Goal: Task Accomplishment & Management: Use online tool/utility

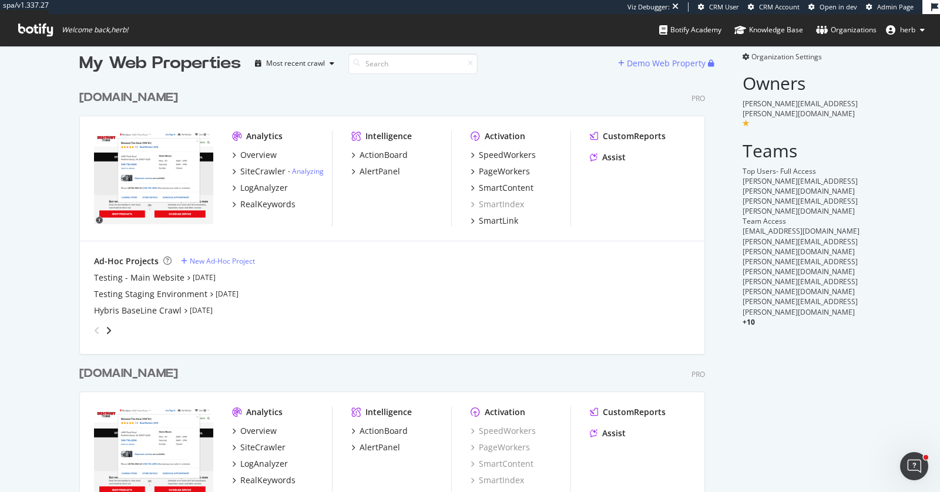
scroll to position [14, 0]
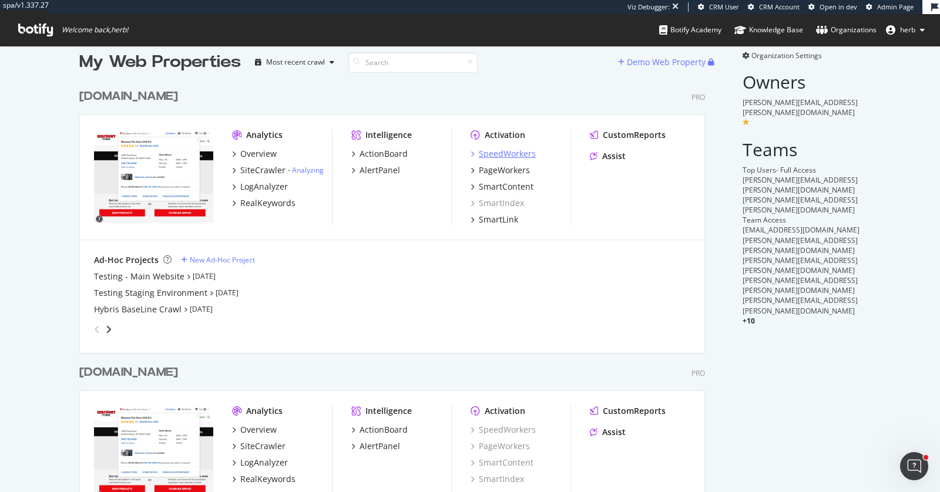
click at [492, 159] on div "SpeedWorkers" at bounding box center [507, 154] width 57 height 12
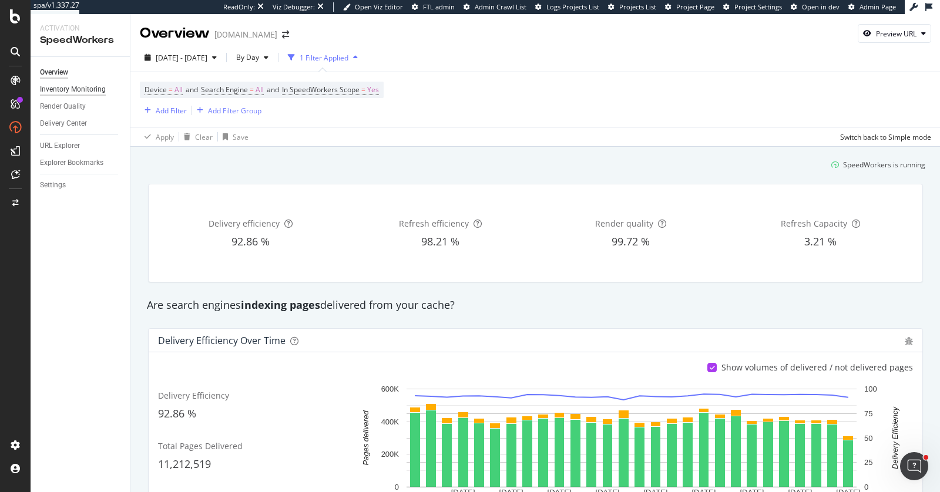
click at [84, 87] on div "Inventory Monitoring" at bounding box center [73, 89] width 66 height 12
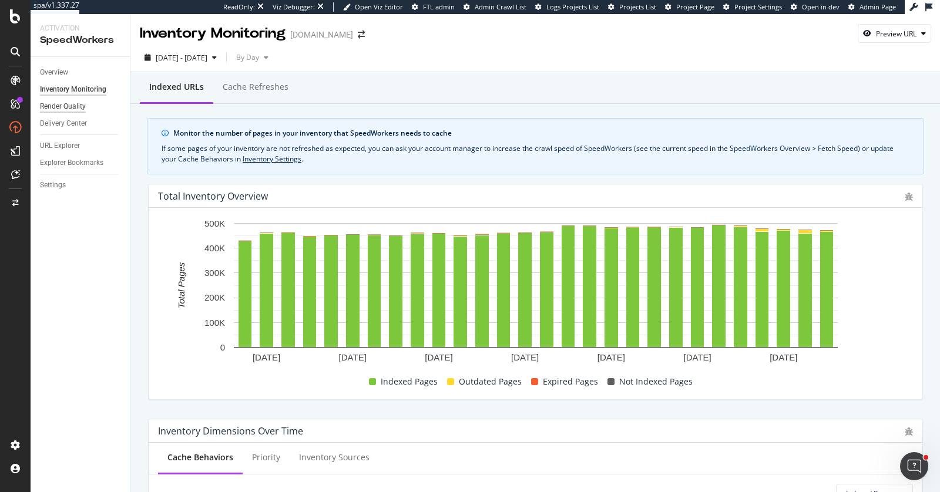
click at [52, 106] on div "Render Quality" at bounding box center [63, 106] width 46 height 12
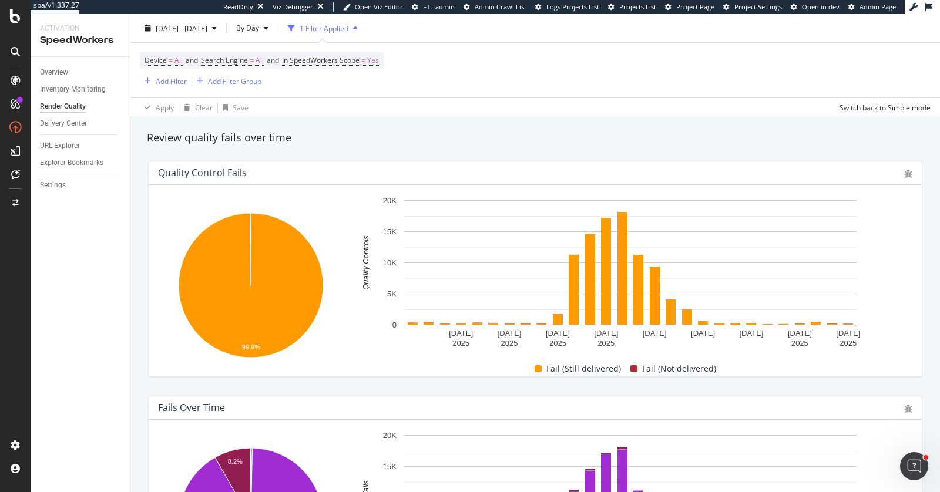
scroll to position [47, 0]
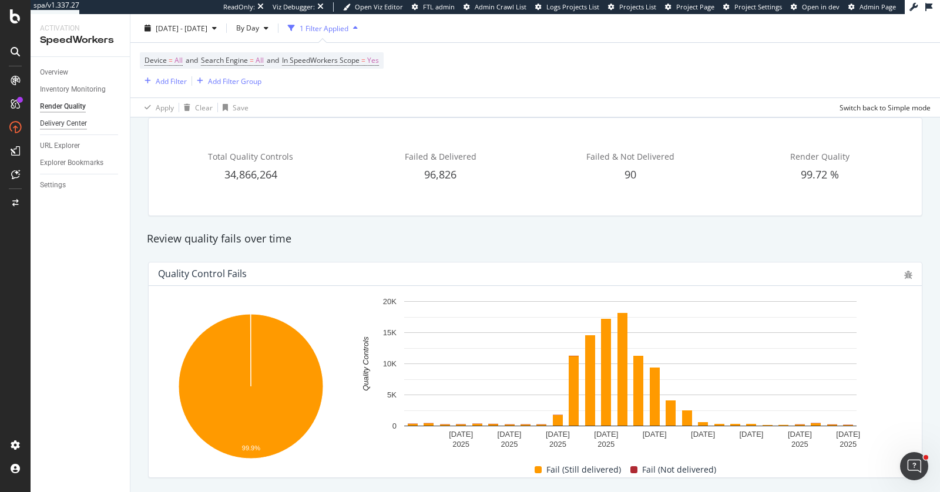
click at [68, 126] on div "Delivery Center" at bounding box center [63, 124] width 47 height 12
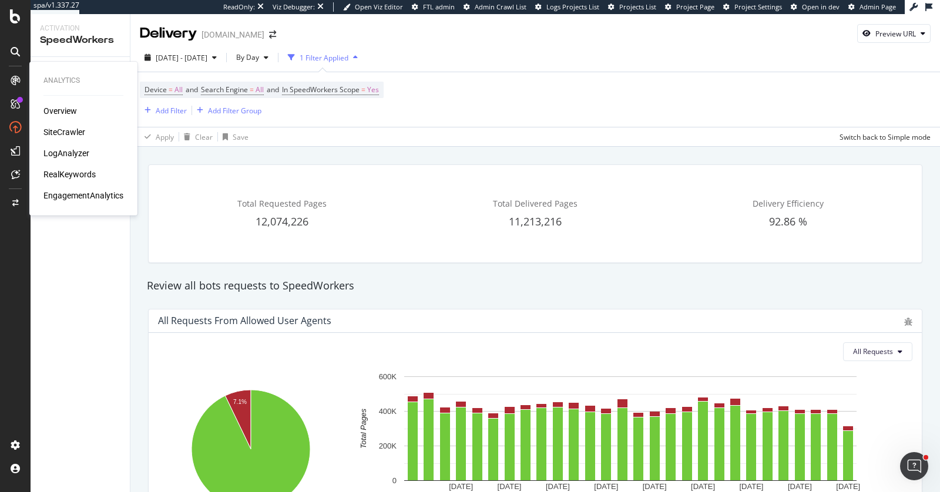
click at [58, 172] on div "RealKeywords" at bounding box center [69, 175] width 52 height 12
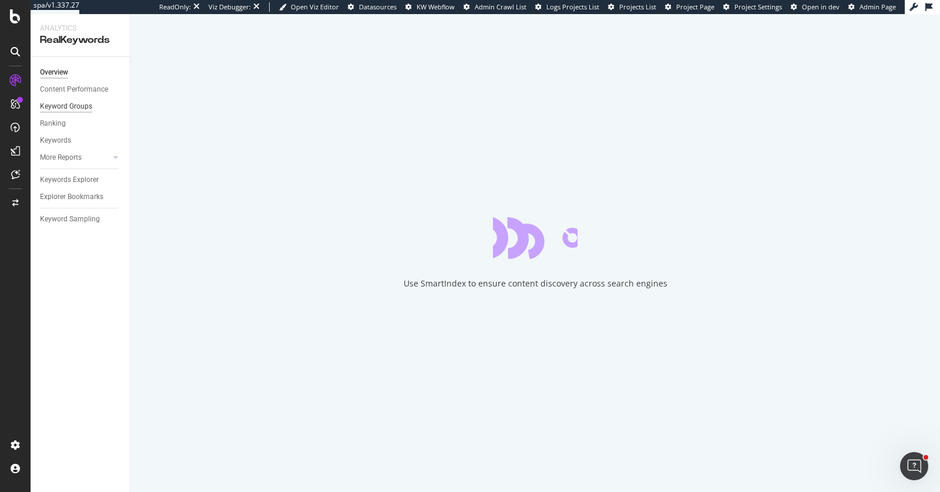
click at [66, 103] on div "Keyword Groups" at bounding box center [66, 106] width 52 height 12
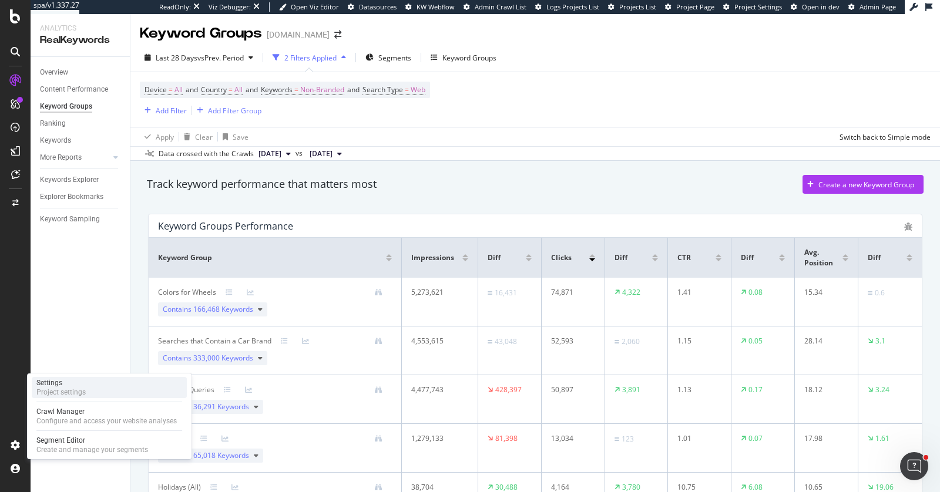
click at [72, 391] on div "Project settings" at bounding box center [60, 392] width 49 height 9
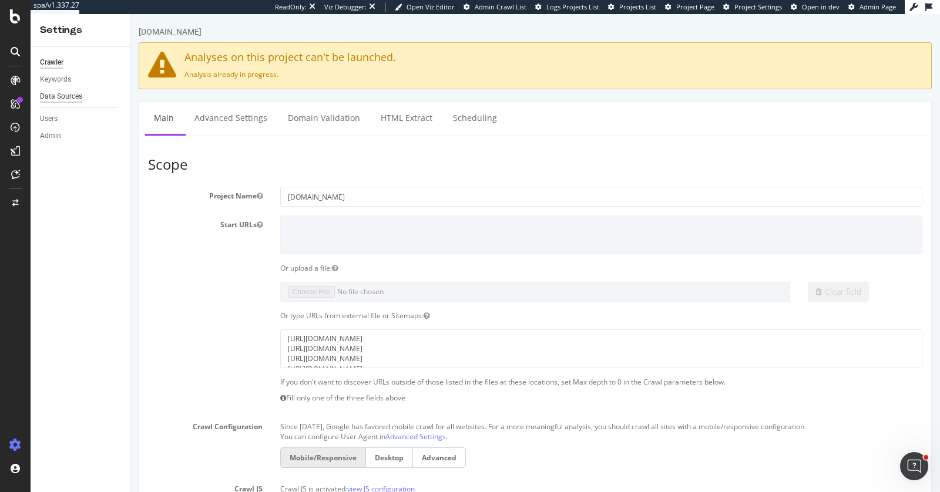
click at [74, 102] on div "Data Sources" at bounding box center [61, 96] width 42 height 12
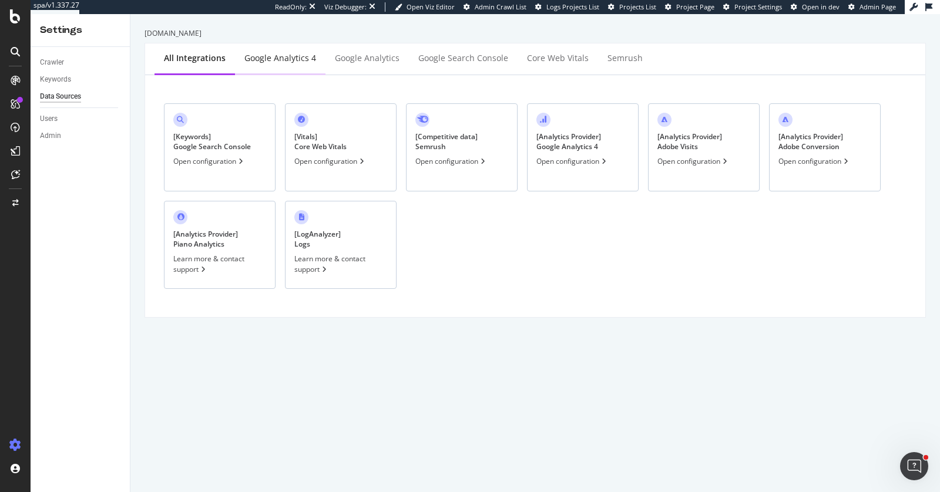
click at [290, 61] on div "Google Analytics 4" at bounding box center [280, 58] width 72 height 12
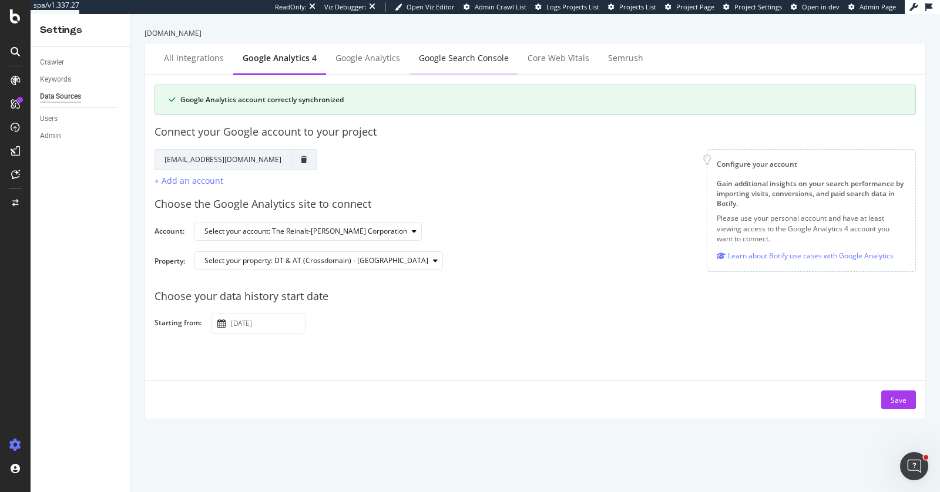
click at [481, 62] on div "Google Search Console" at bounding box center [464, 58] width 90 height 12
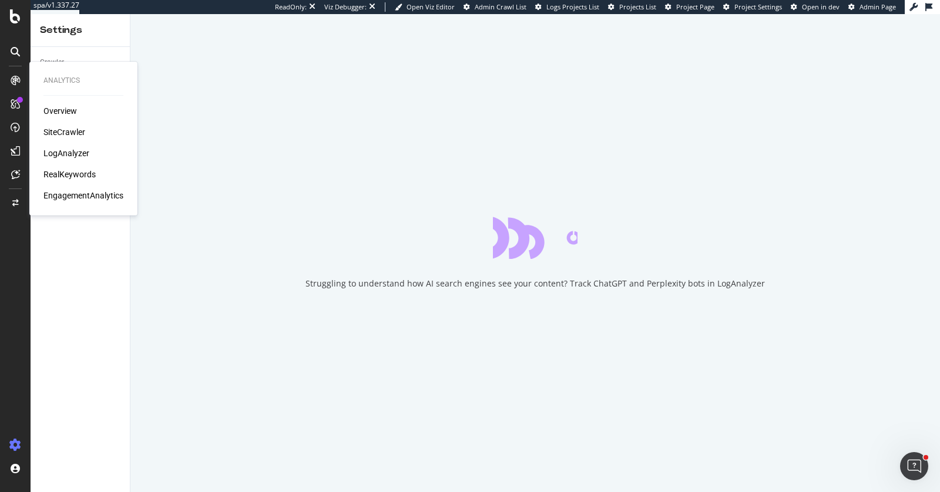
click at [56, 153] on div "LogAnalyzer" at bounding box center [66, 153] width 46 height 12
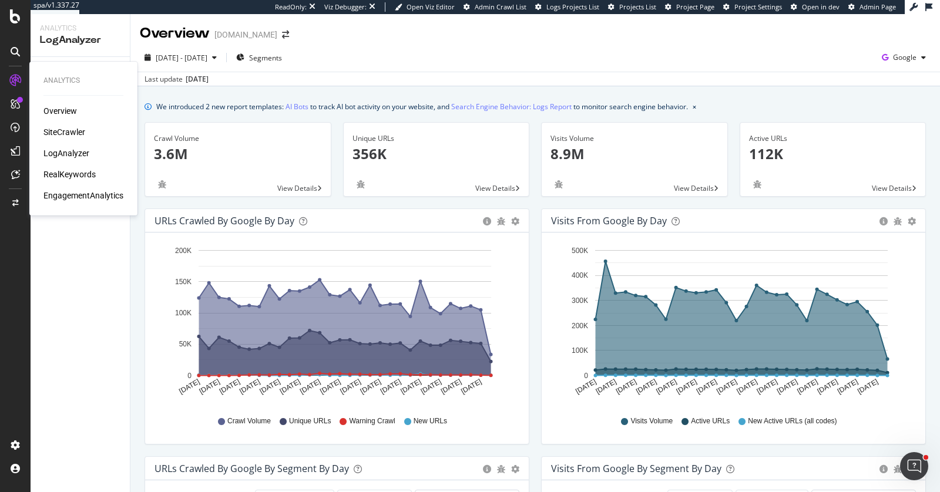
click at [63, 177] on div "RealKeywords" at bounding box center [69, 175] width 52 height 12
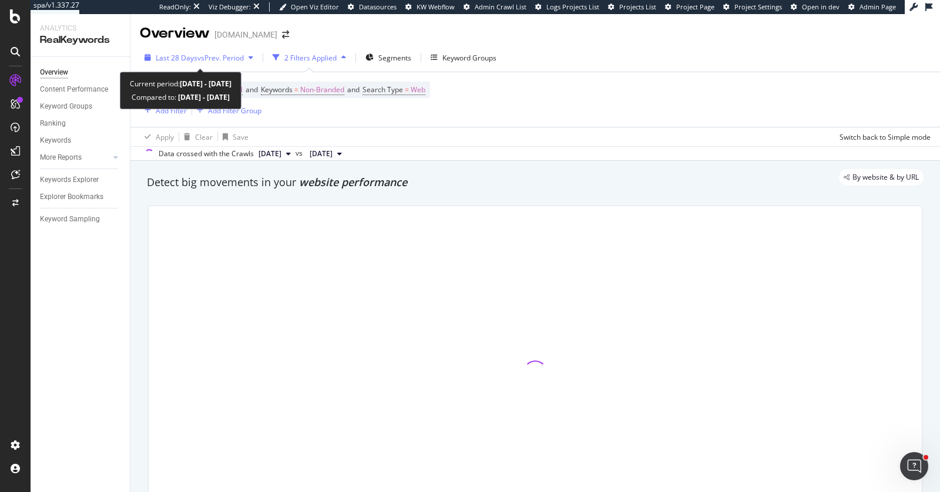
click at [182, 54] on span "Last 28 Days" at bounding box center [177, 58] width 42 height 10
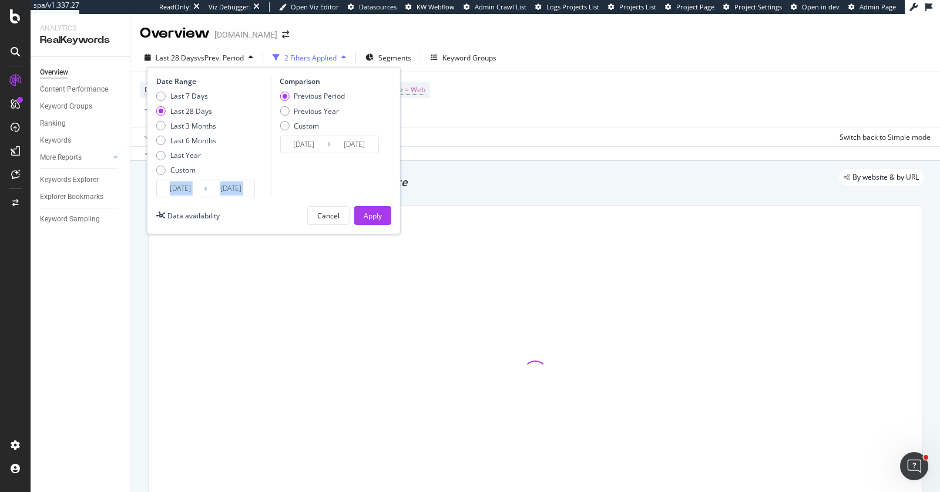
drag, startPoint x: 233, startPoint y: 199, endPoint x: 179, endPoint y: 175, distance: 59.2
click at [179, 175] on div "Date Range Last 7 Days Last 28 Days Last 3 Months Last 6 Months Last Year Custo…" at bounding box center [274, 150] width 254 height 167
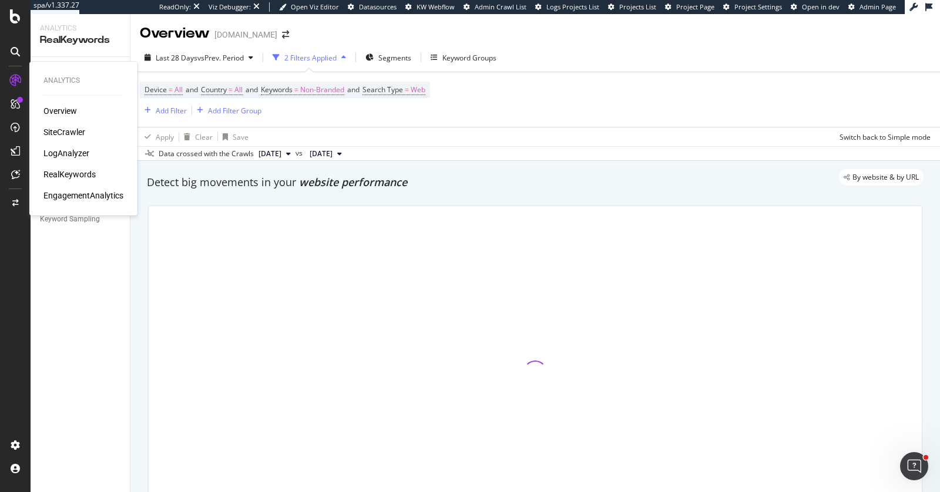
click at [91, 196] on div "EngagementAnalytics" at bounding box center [83, 196] width 80 height 12
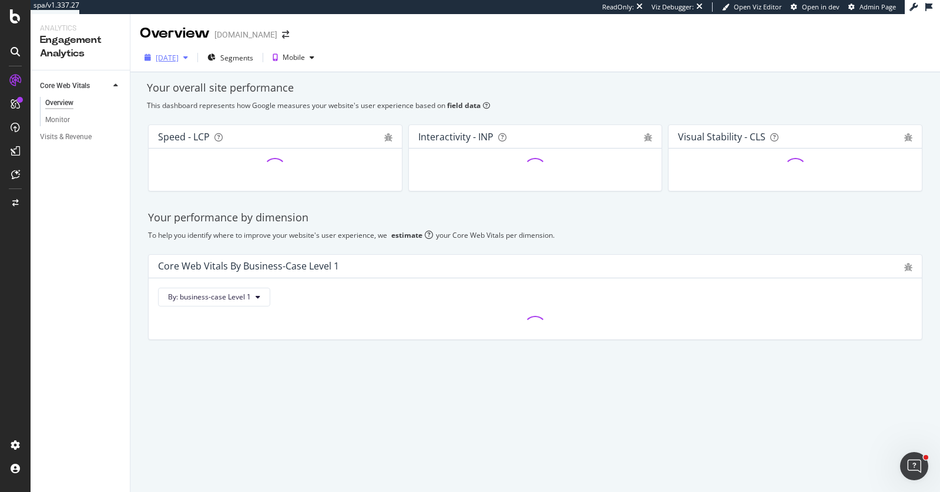
click at [179, 58] on div "[DATE]" at bounding box center [167, 58] width 23 height 10
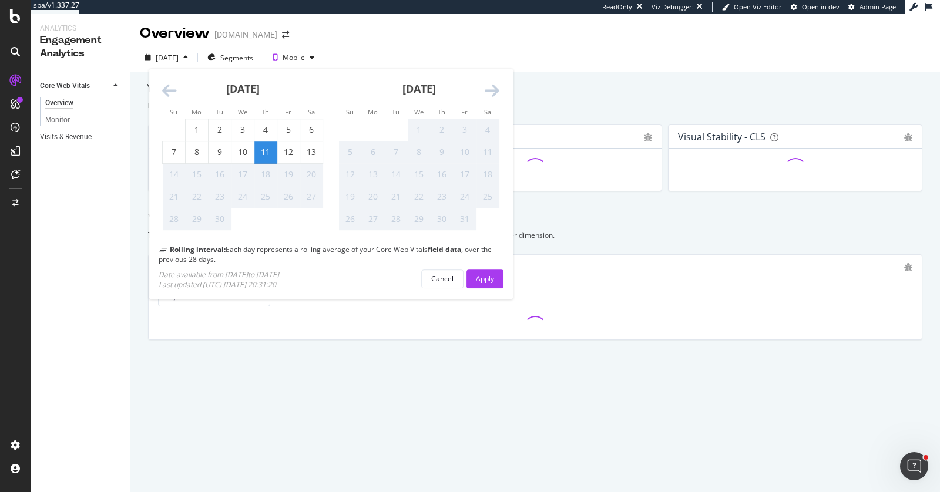
click at [106, 135] on link "Visits & Revenue" at bounding box center [81, 137] width 82 height 12
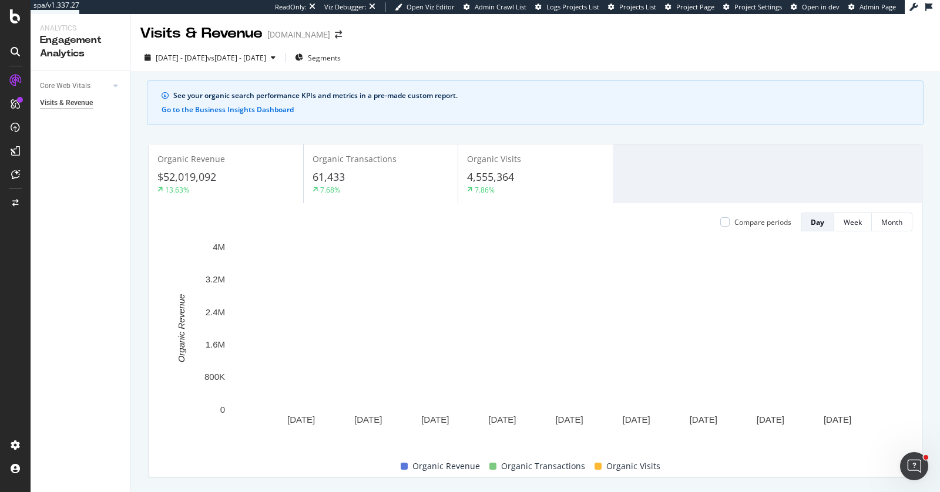
scroll to position [1, 0]
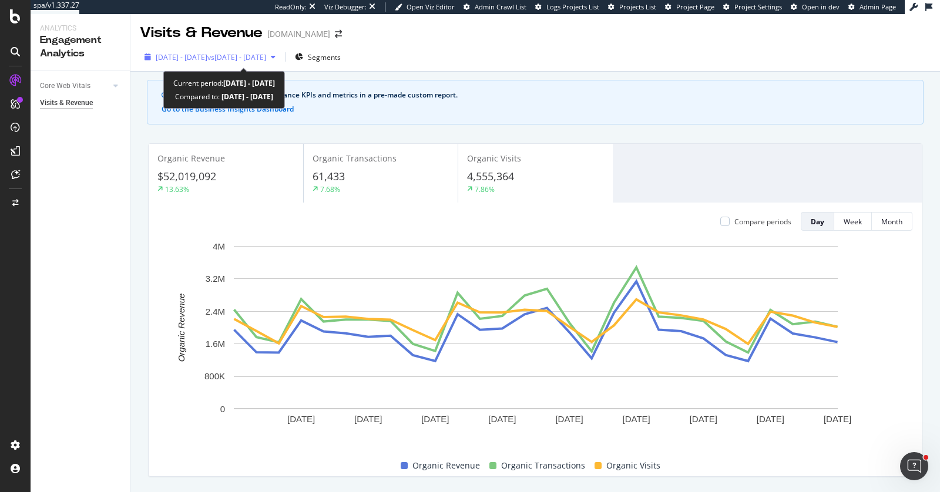
click at [200, 53] on span "2025 Aug. 15th - Sep. 11th" at bounding box center [182, 57] width 52 height 10
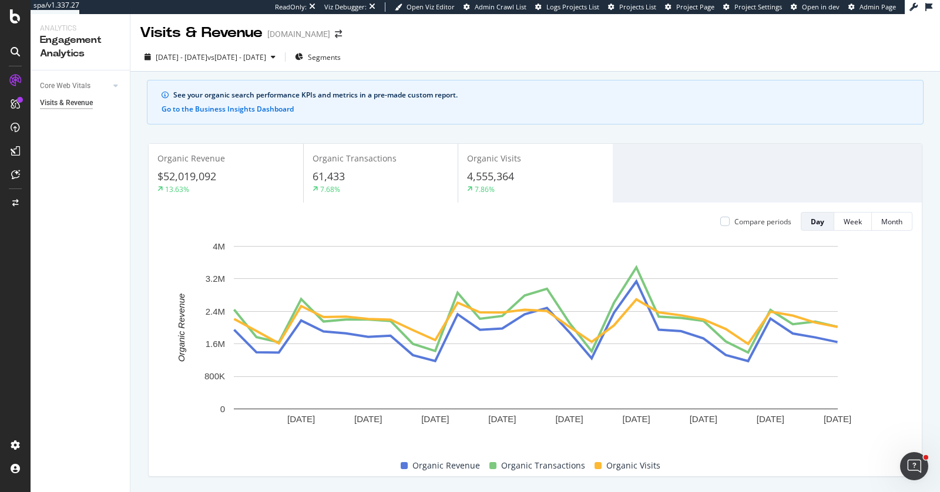
click at [16, 128] on icon at bounding box center [15, 127] width 9 height 9
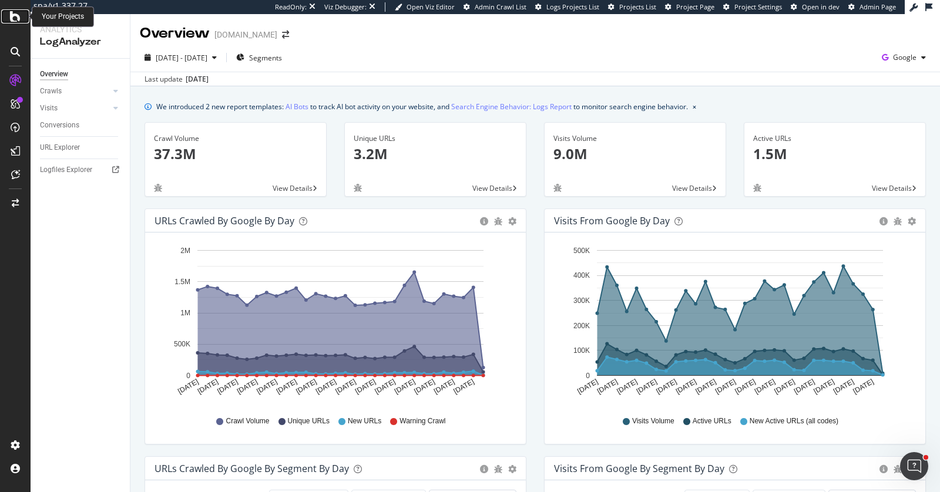
click at [12, 16] on icon at bounding box center [15, 16] width 11 height 14
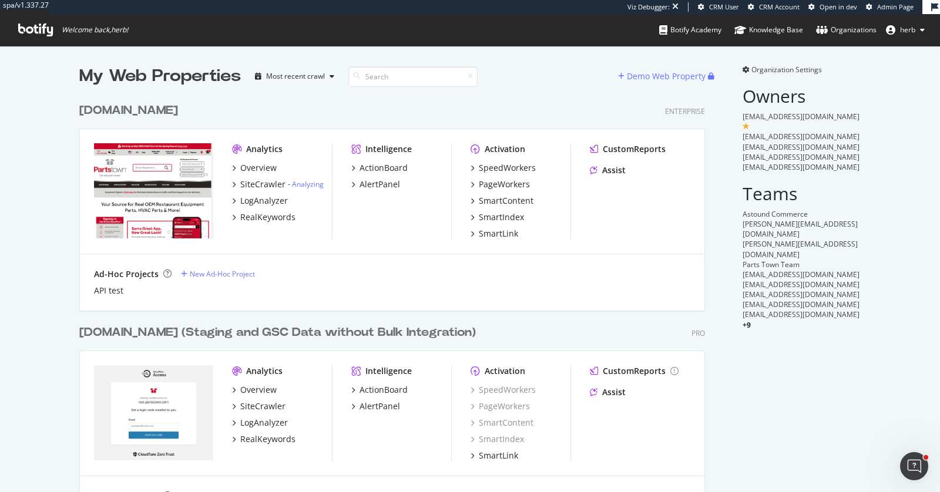
scroll to position [418, 625]
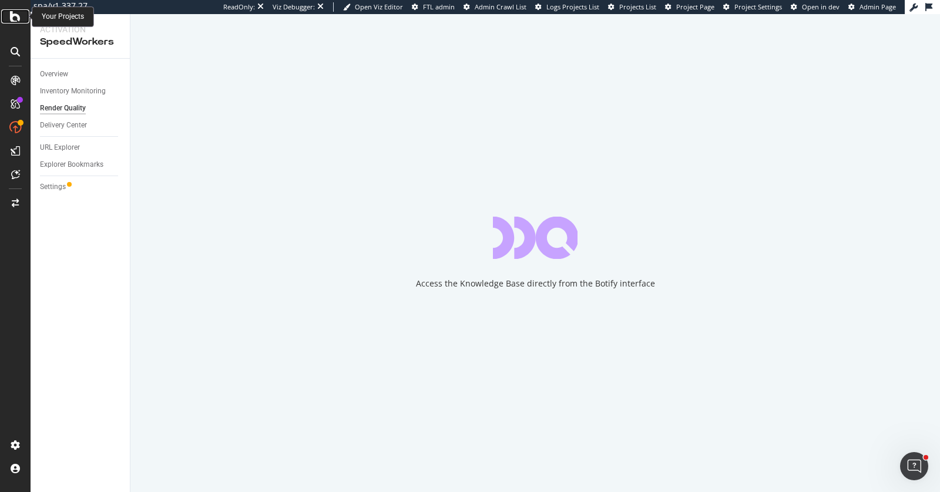
click at [8, 22] on div at bounding box center [15, 16] width 28 height 14
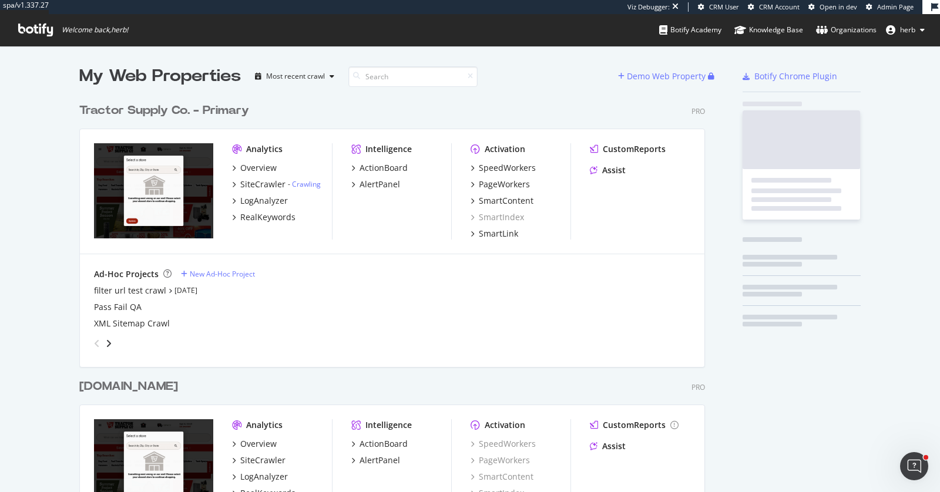
scroll to position [472, 625]
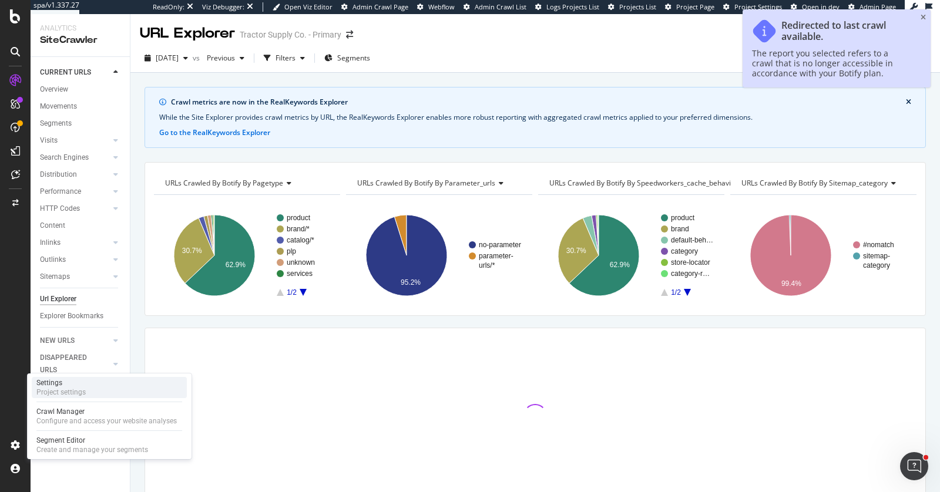
click at [71, 383] on div "Settings" at bounding box center [60, 382] width 49 height 9
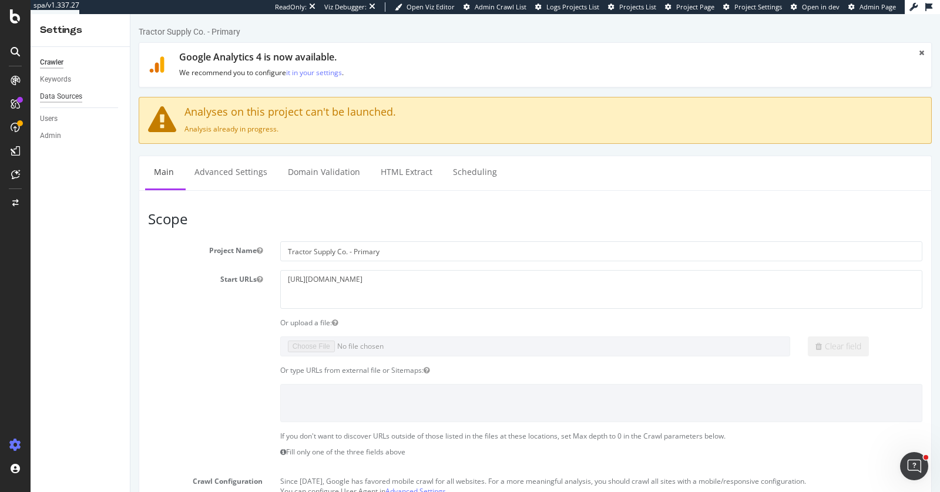
click at [76, 92] on div "Data Sources" at bounding box center [61, 96] width 42 height 12
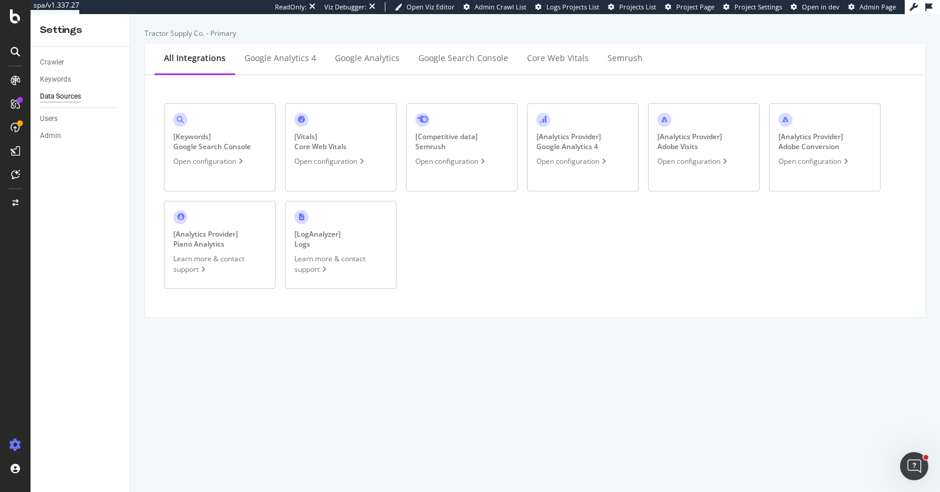
click at [539, 160] on div "Open configuration" at bounding box center [572, 161] width 72 height 10
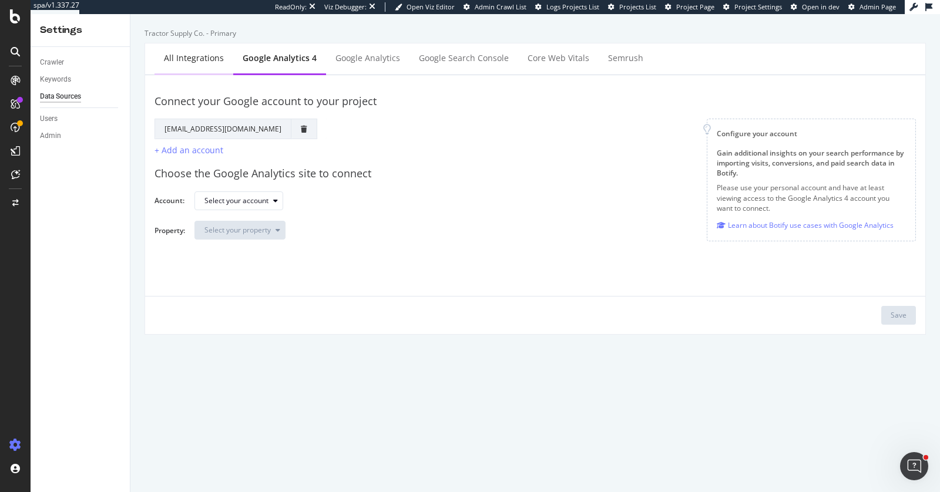
click at [163, 52] on div "All integrations" at bounding box center [194, 59] width 79 height 32
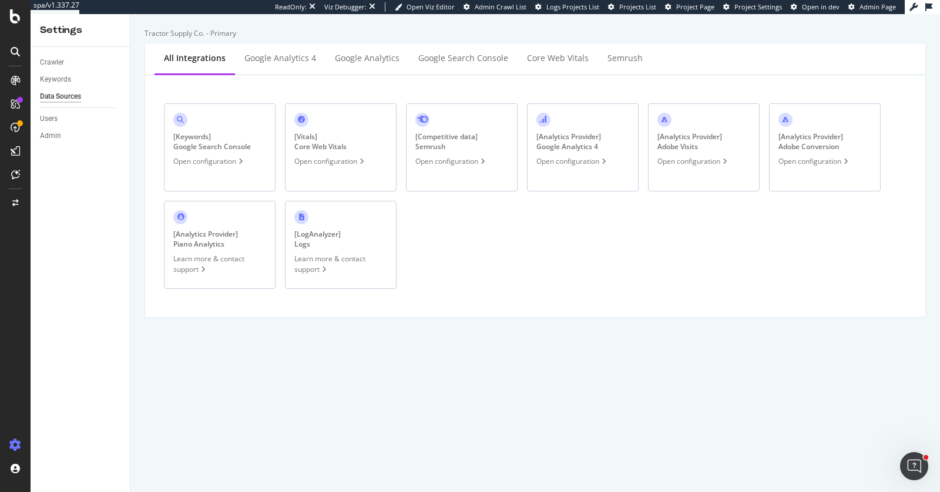
click at [662, 160] on div "Open configuration" at bounding box center [694, 161] width 72 height 10
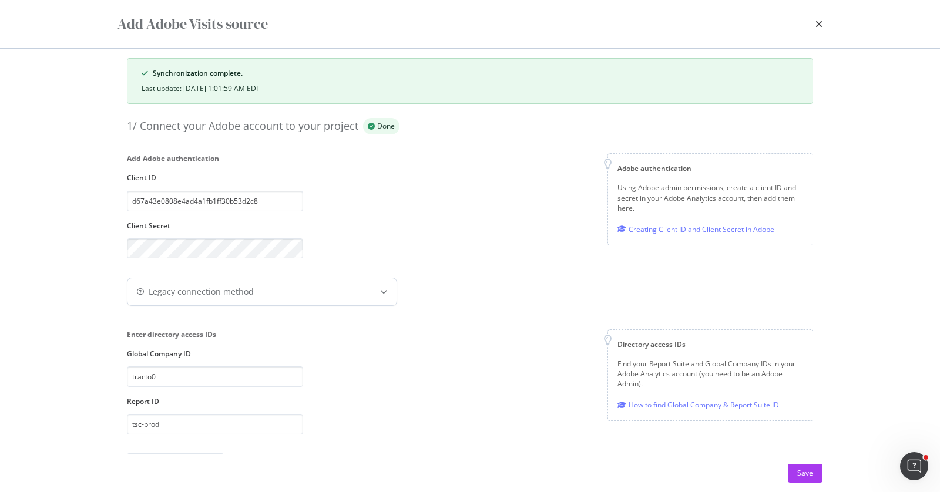
scroll to position [84, 0]
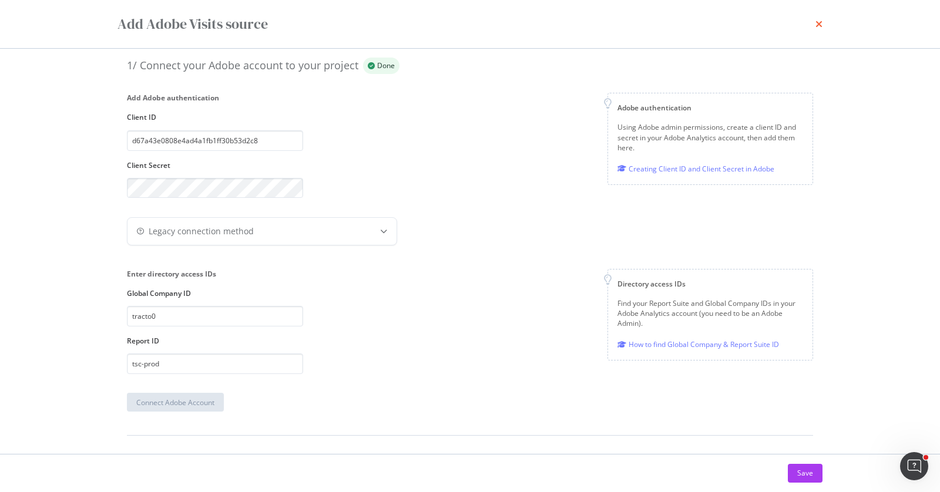
click at [820, 25] on icon "times" at bounding box center [819, 23] width 7 height 9
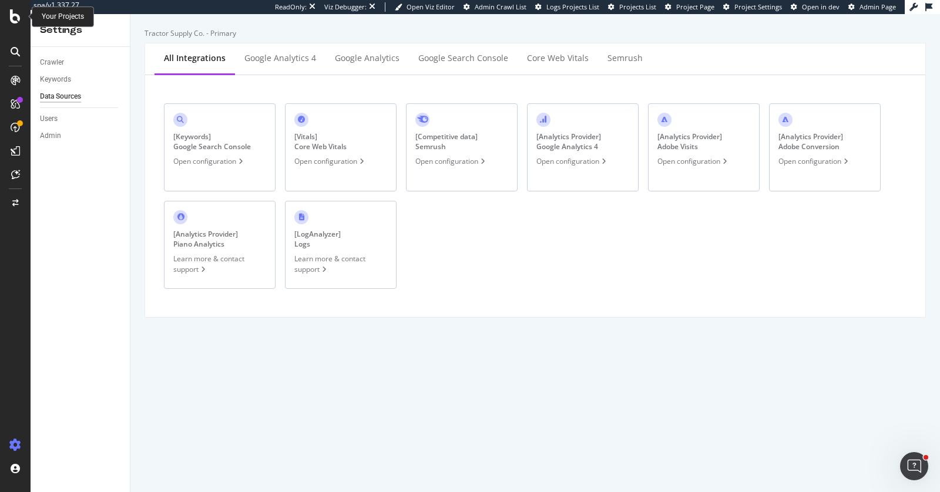
click at [6, 13] on div at bounding box center [15, 16] width 28 height 14
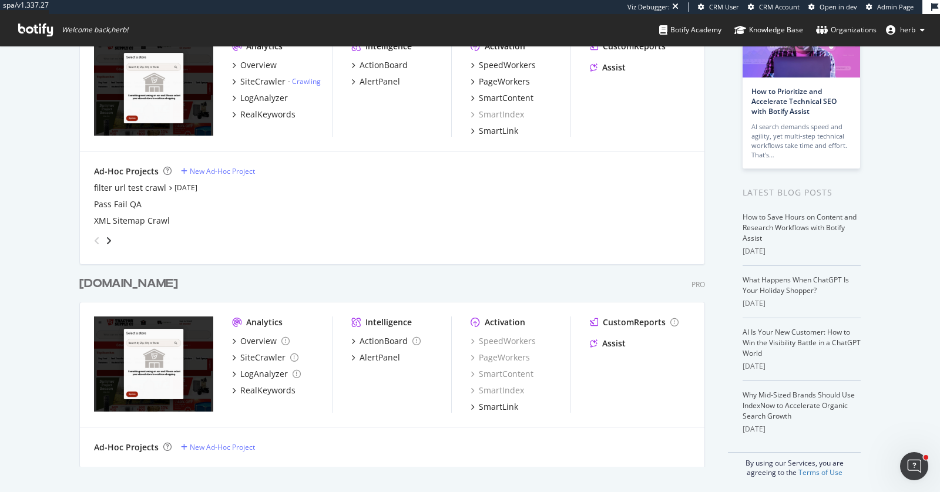
scroll to position [106, 0]
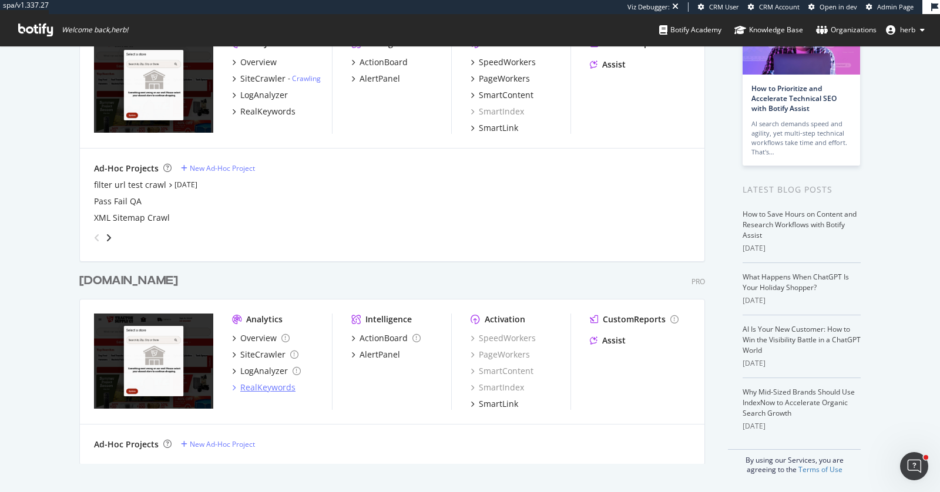
click at [270, 386] on div "RealKeywords" at bounding box center [267, 388] width 55 height 12
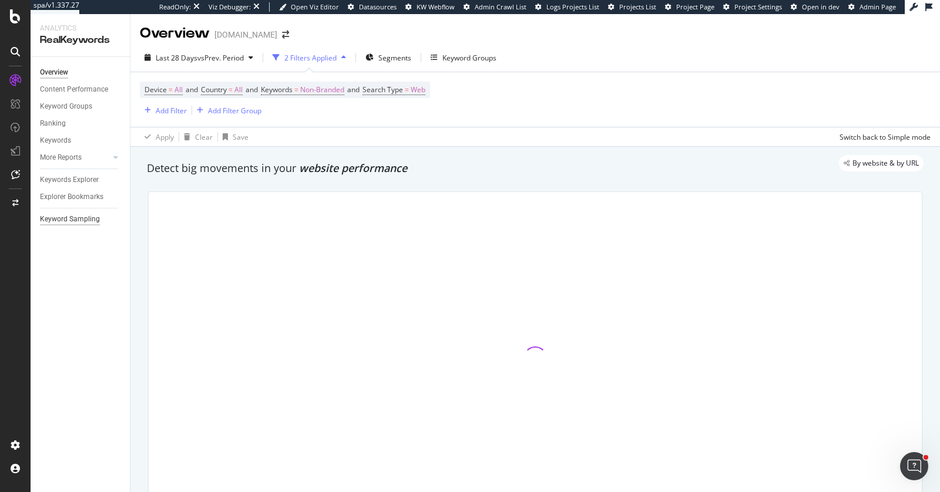
click at [84, 216] on div "Keyword Sampling" at bounding box center [70, 219] width 60 height 12
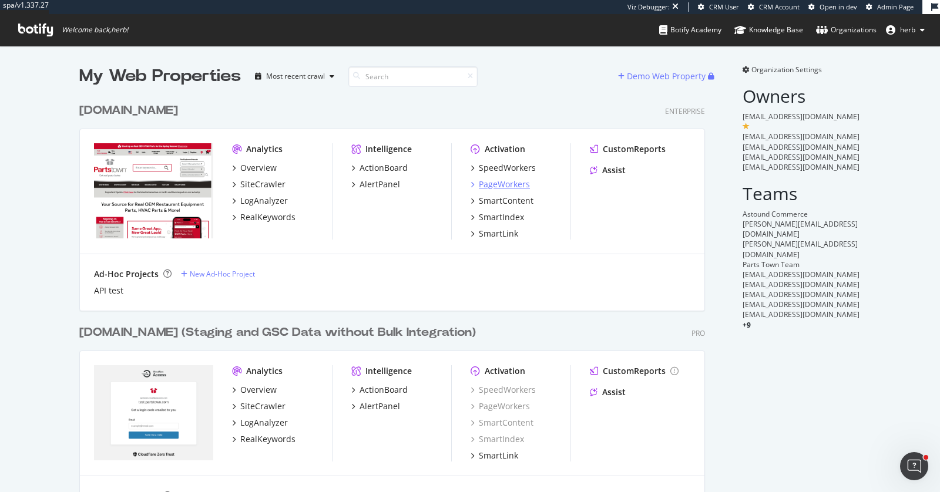
click at [503, 182] on div "PageWorkers" at bounding box center [504, 185] width 51 height 12
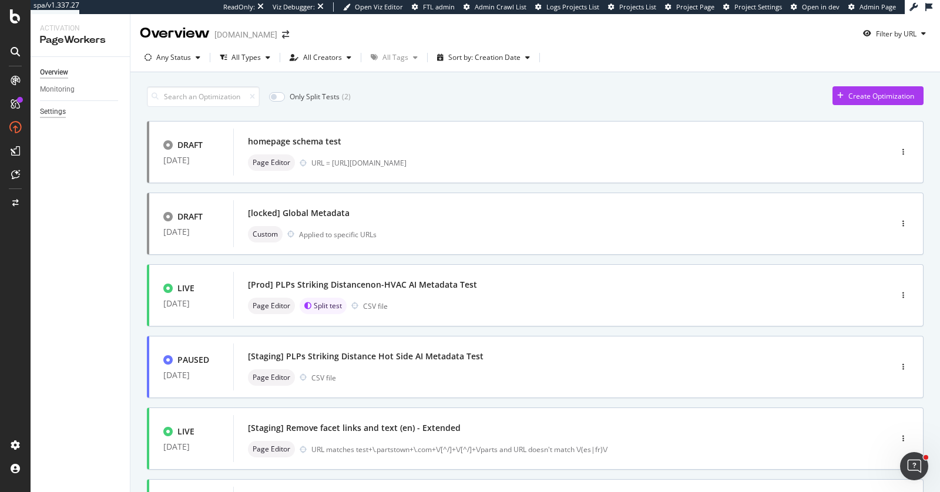
click at [58, 109] on div "Settings" at bounding box center [53, 112] width 26 height 12
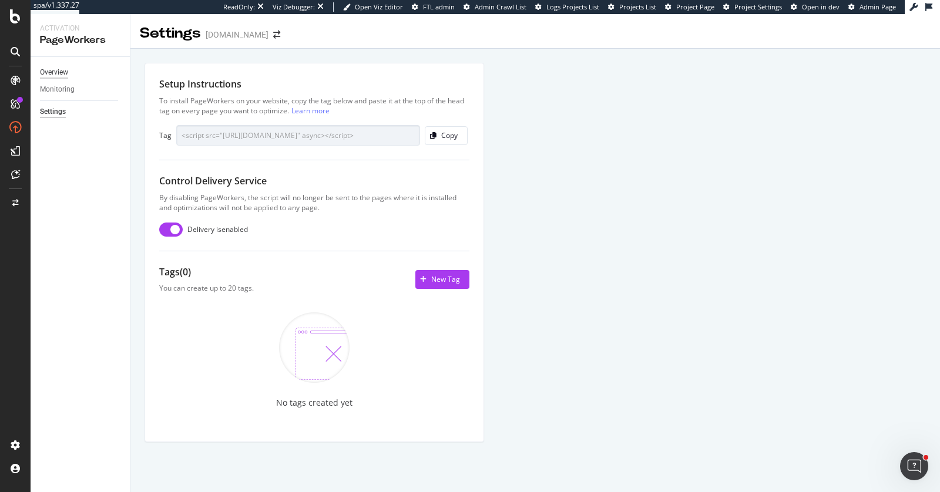
click at [55, 69] on div "Overview" at bounding box center [54, 72] width 28 height 12
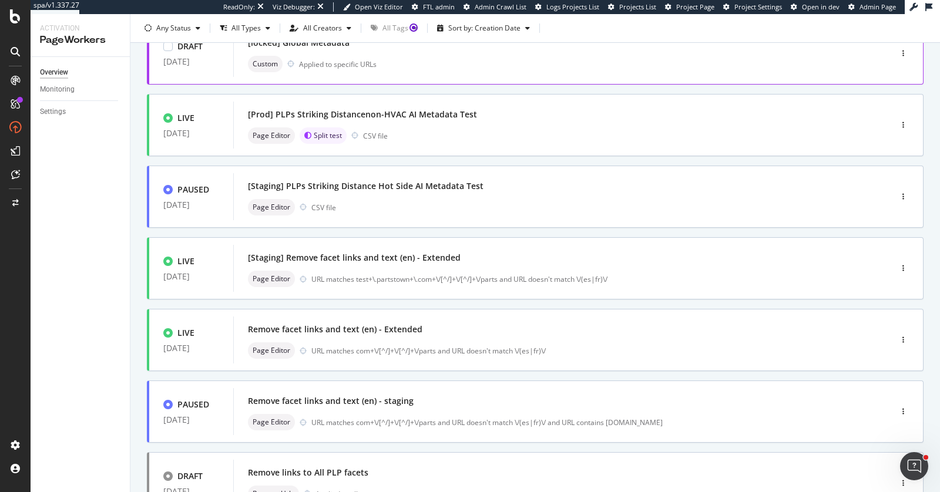
scroll to position [411, 0]
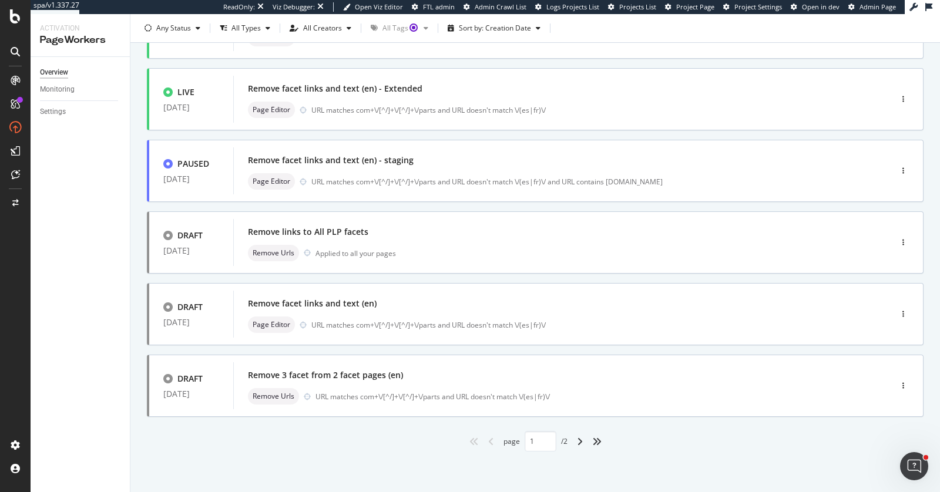
click at [576, 438] on div "angle-right" at bounding box center [579, 441] width 15 height 19
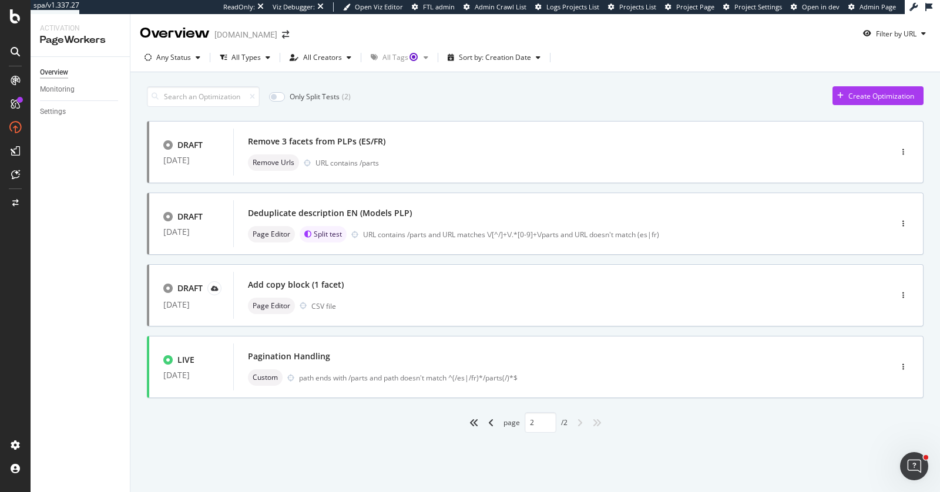
scroll to position [0, 0]
click at [491, 425] on icon "angle-left" at bounding box center [491, 422] width 6 height 9
type input "1"
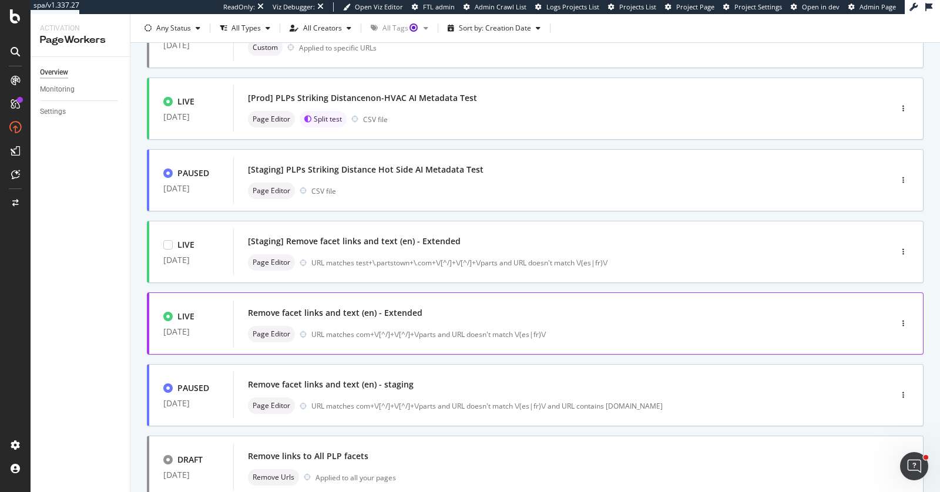
scroll to position [192, 0]
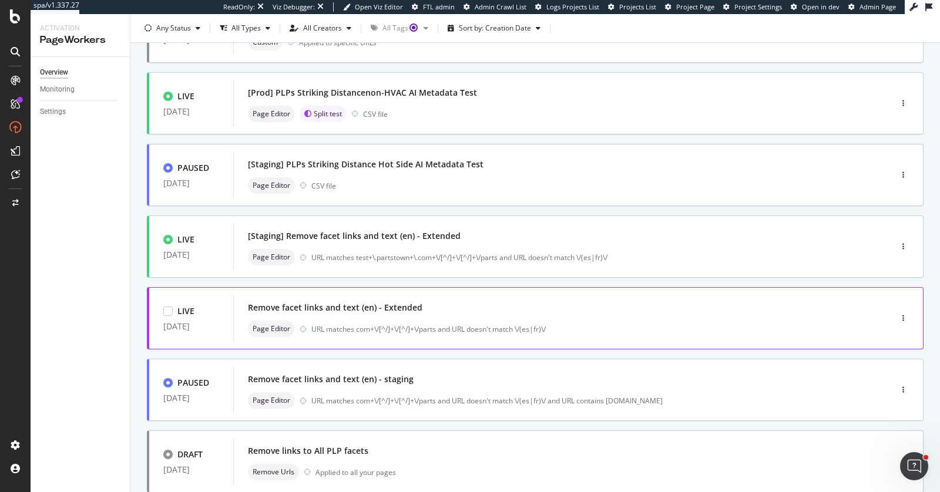
click at [397, 306] on div "Remove facet links and text (en) - Extended" at bounding box center [335, 308] width 175 height 12
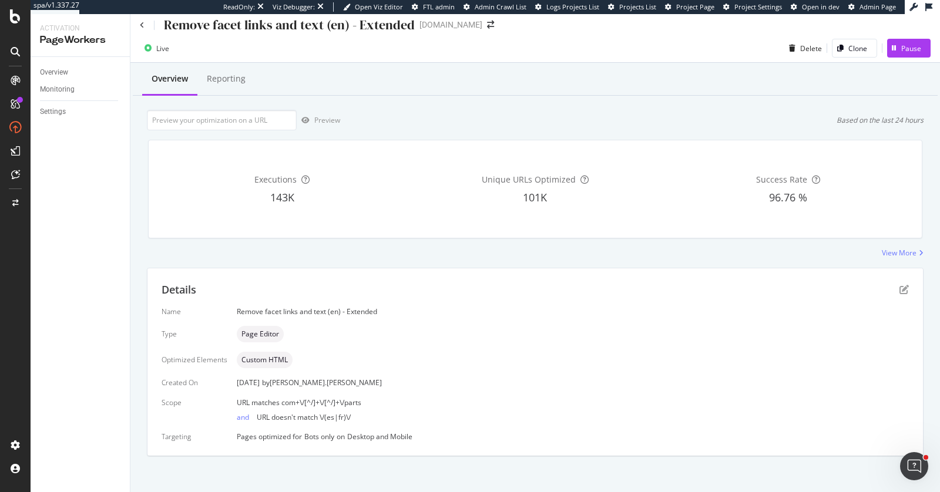
scroll to position [12, 0]
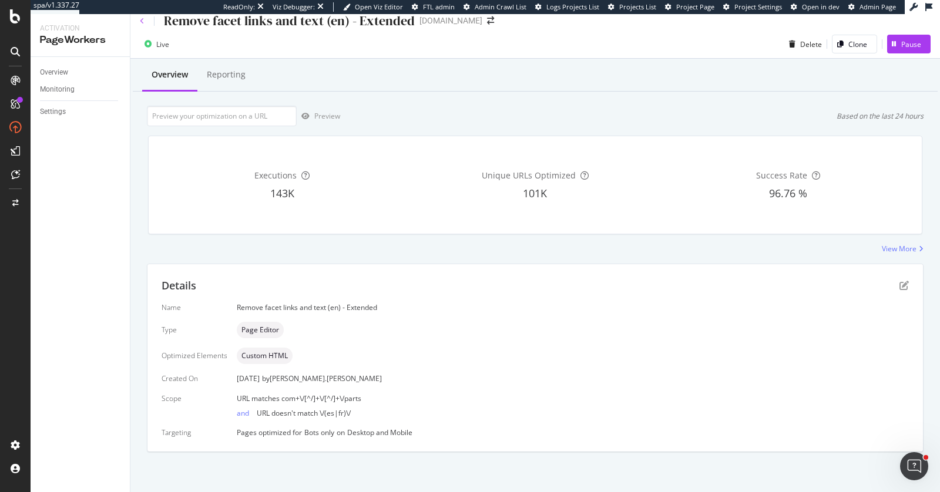
click at [141, 18] on icon at bounding box center [142, 21] width 5 height 7
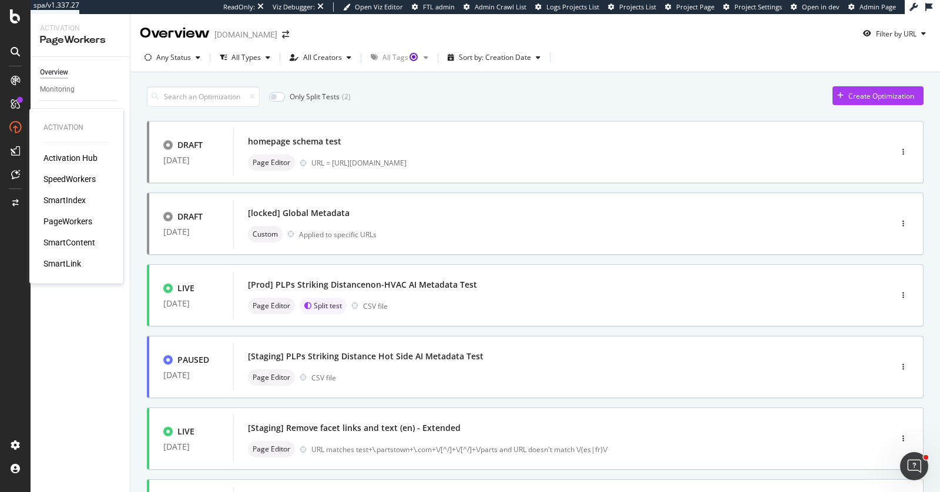
click at [69, 179] on div "SpeedWorkers" at bounding box center [69, 179] width 52 height 12
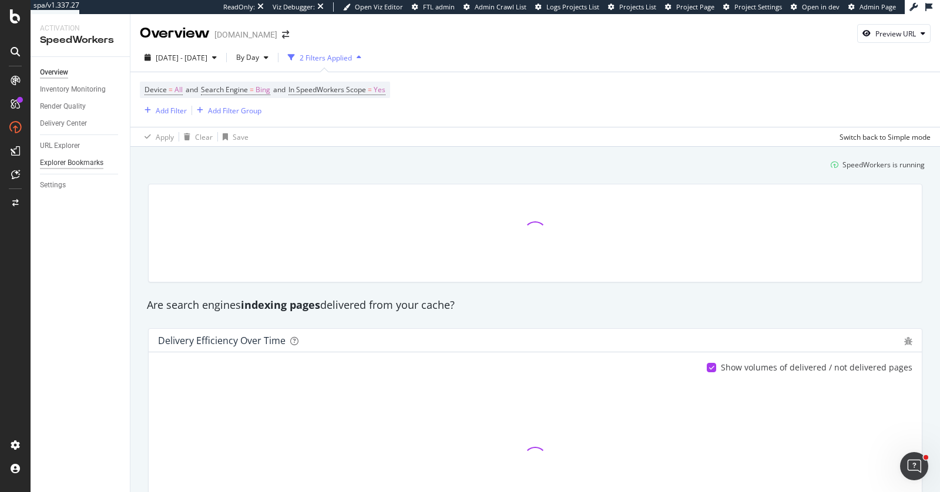
click at [76, 165] on div "Explorer Bookmarks" at bounding box center [71, 163] width 63 height 12
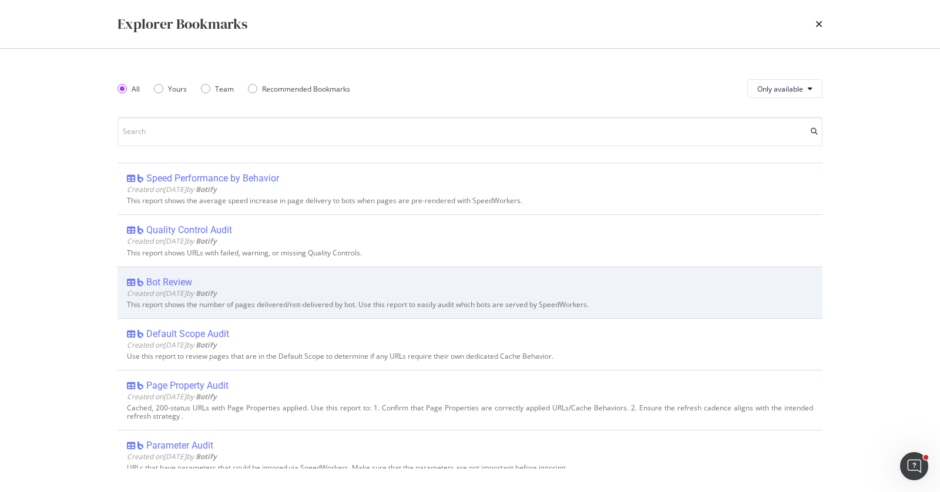
click at [175, 280] on div "Bot Review" at bounding box center [169, 283] width 46 height 12
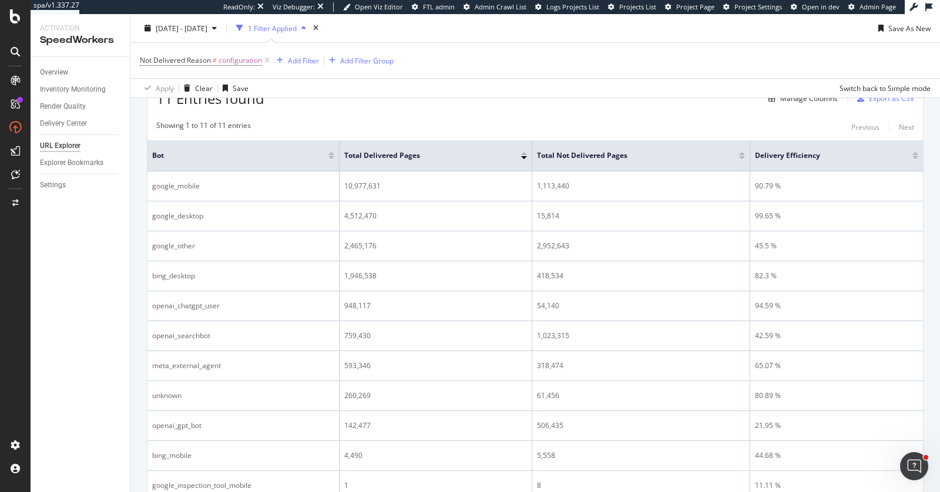
scroll to position [118, 0]
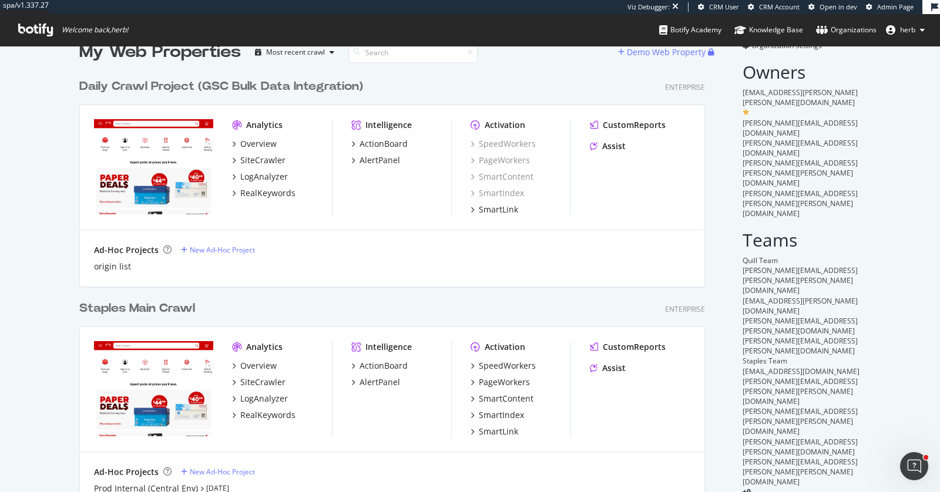
scroll to position [26, 0]
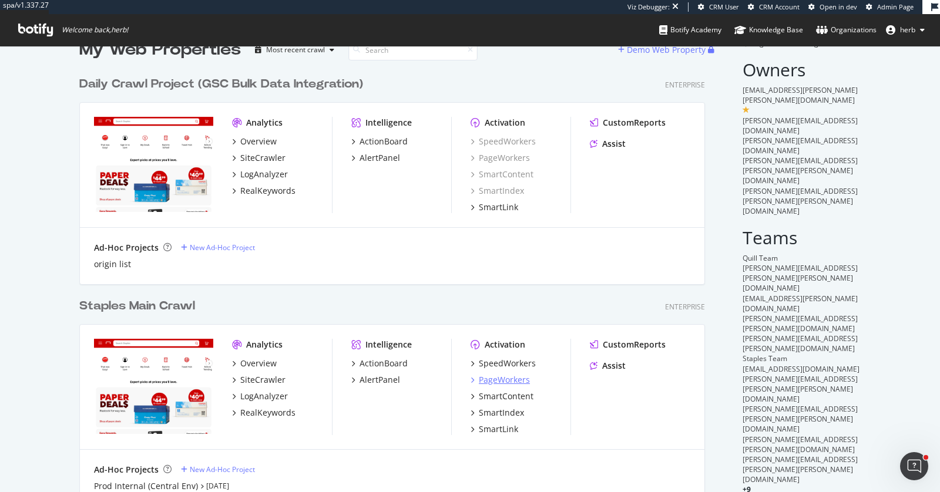
click at [487, 376] on div "PageWorkers" at bounding box center [504, 380] width 51 height 12
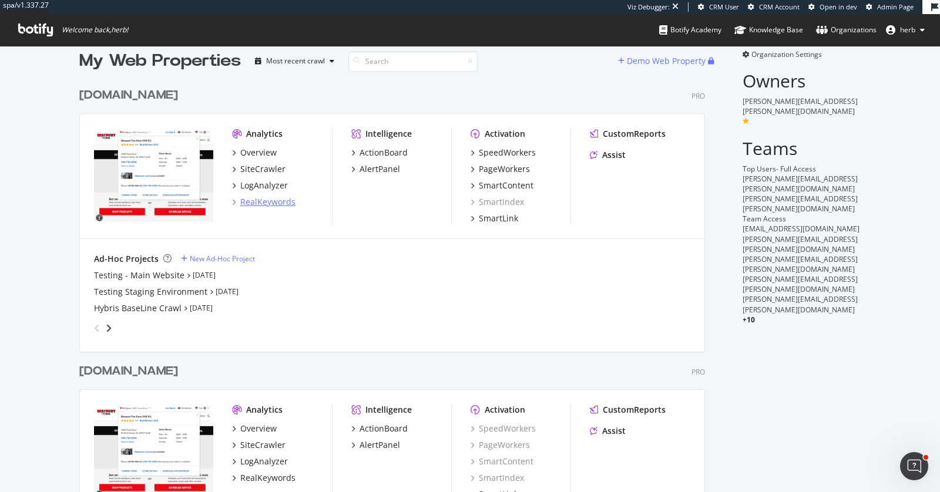
scroll to position [24, 0]
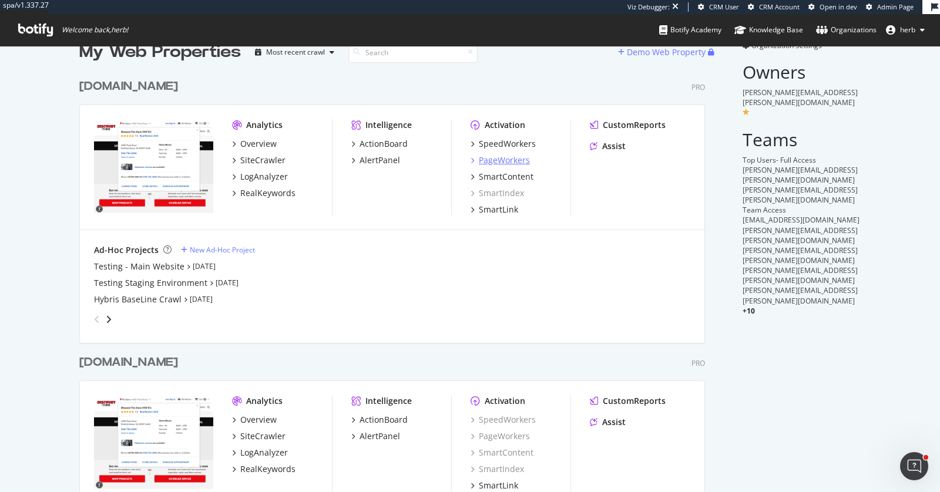
click at [488, 163] on div "PageWorkers" at bounding box center [504, 161] width 51 height 12
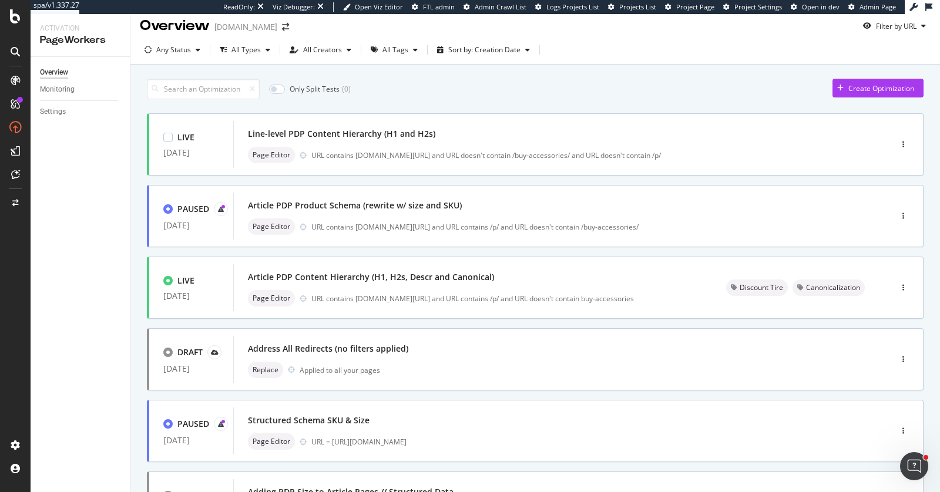
scroll to position [411, 0]
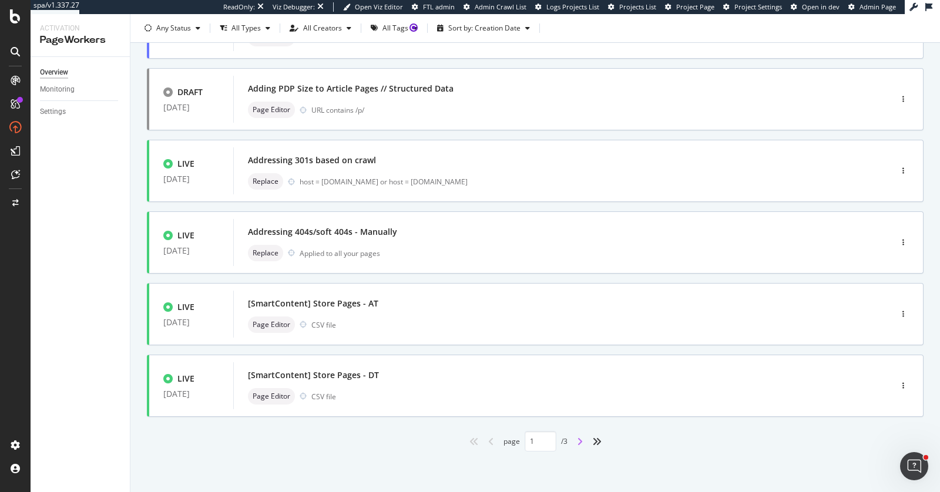
click at [581, 437] on icon "angle-right" at bounding box center [580, 441] width 6 height 9
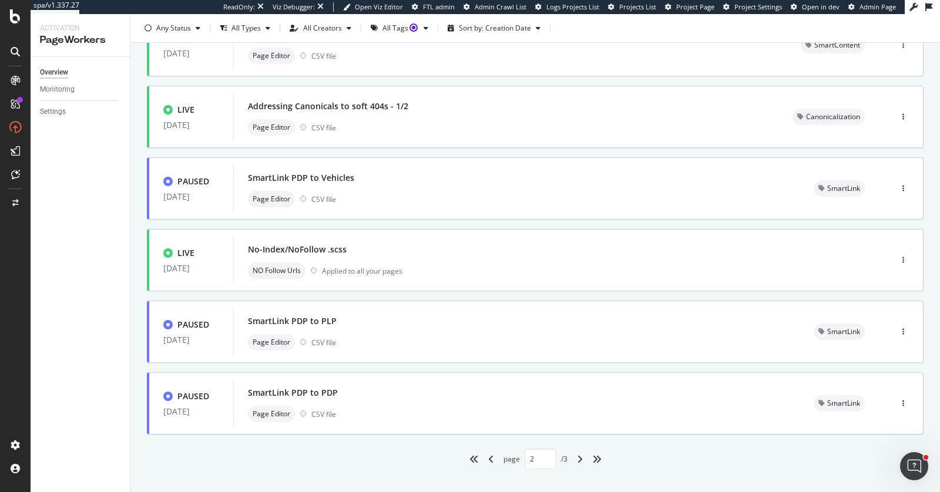
scroll to position [392, 0]
click at [576, 464] on div "angle-right" at bounding box center [579, 461] width 15 height 19
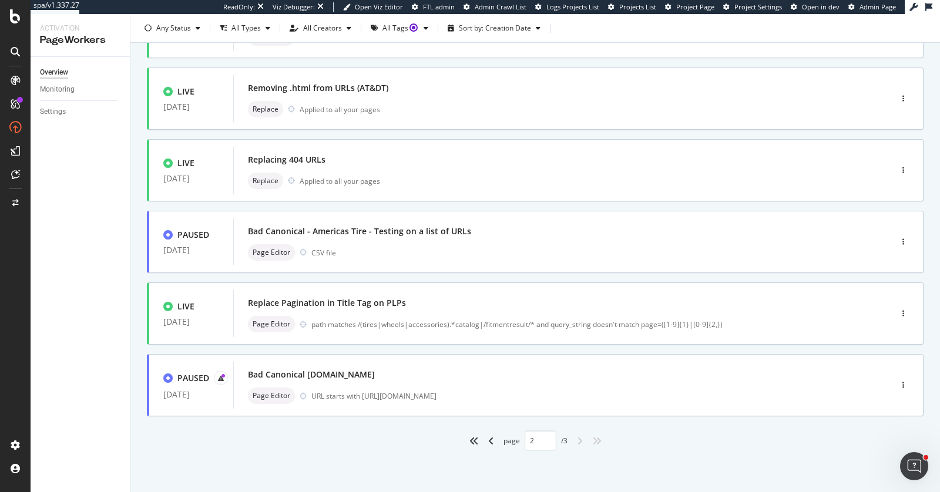
type input "3"
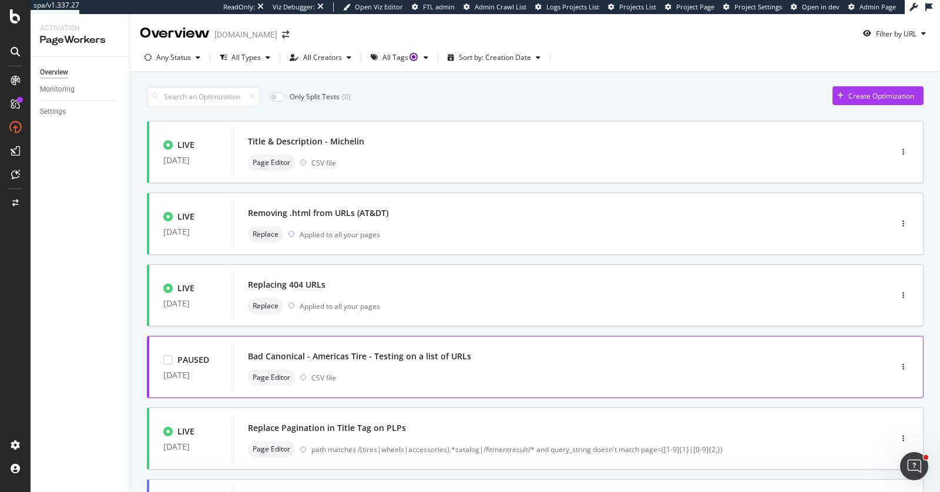
scroll to position [125, 0]
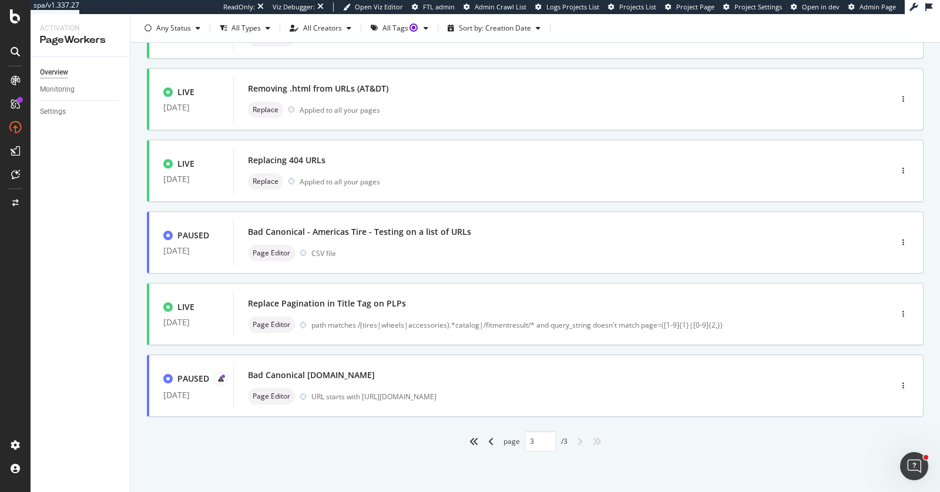
click at [85, 248] on div "Overview Monitoring Settings" at bounding box center [80, 274] width 99 height 435
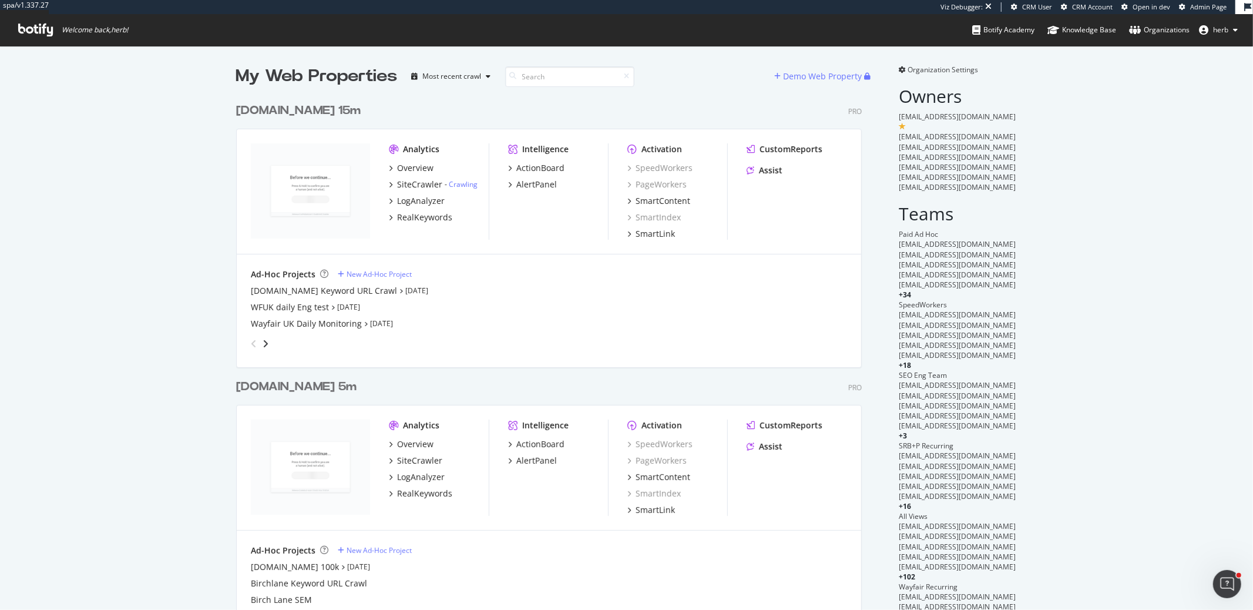
scroll to position [2660, 625]
click at [560, 350] on div "grid" at bounding box center [546, 342] width 601 height 24
click at [494, 326] on div "Wayfair UK Daily Monitoring Sep 14th 25" at bounding box center [549, 324] width 596 height 12
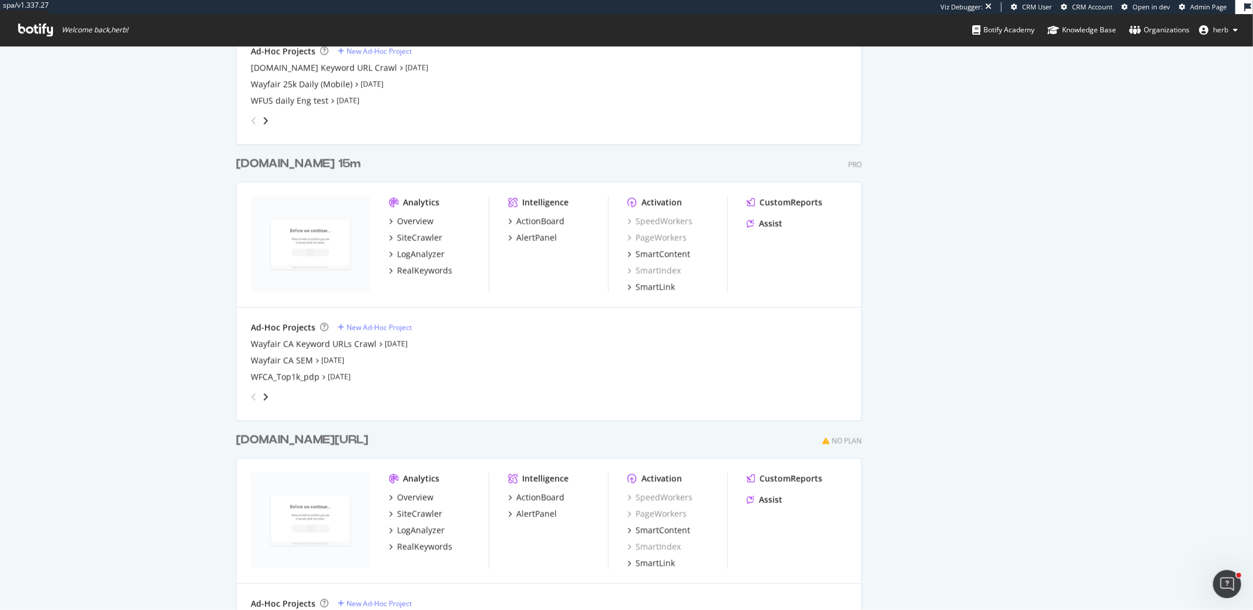
scroll to position [1611, 0]
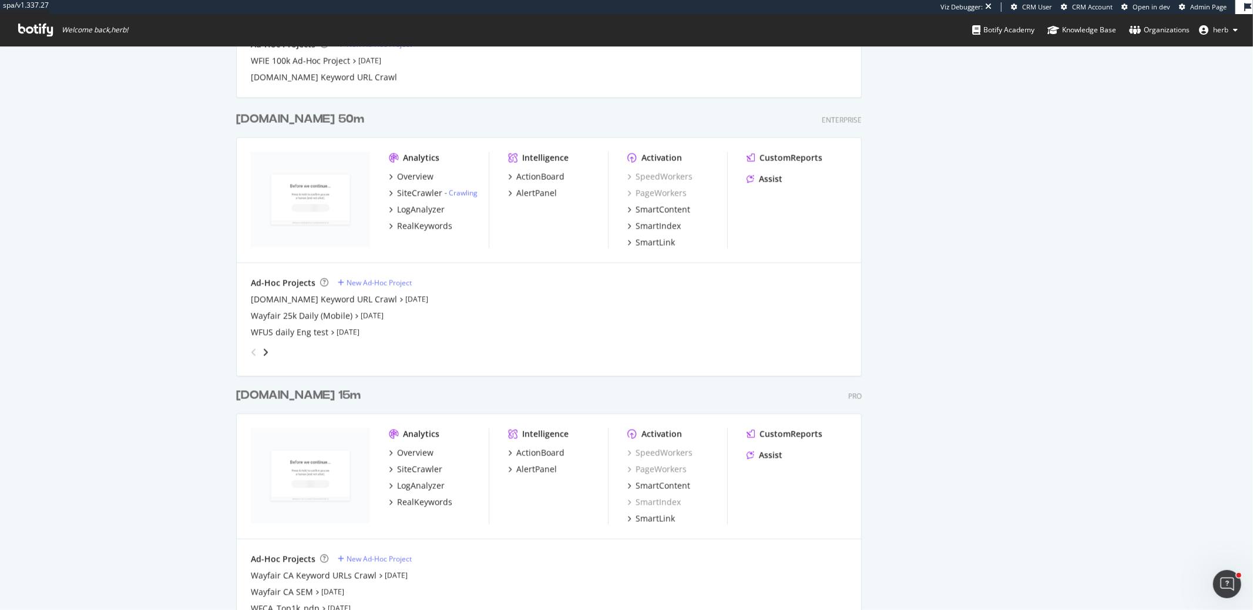
click at [298, 120] on div "Wayfair.com 50m" at bounding box center [300, 119] width 128 height 17
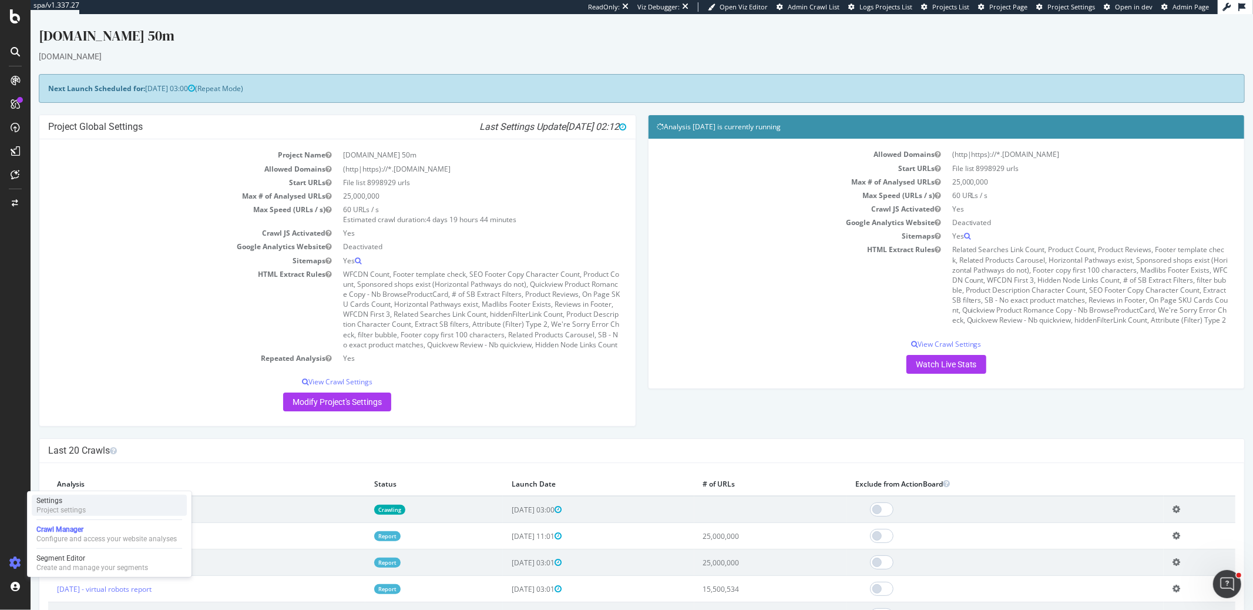
click at [79, 497] on div "Settings" at bounding box center [60, 500] width 49 height 9
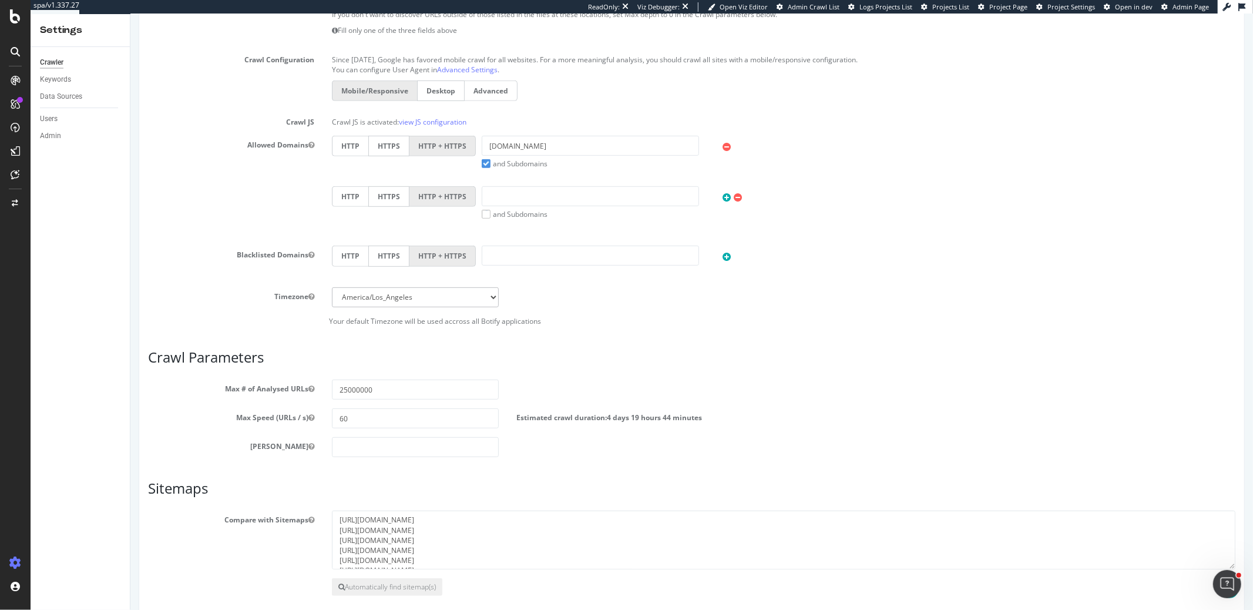
scroll to position [30, 0]
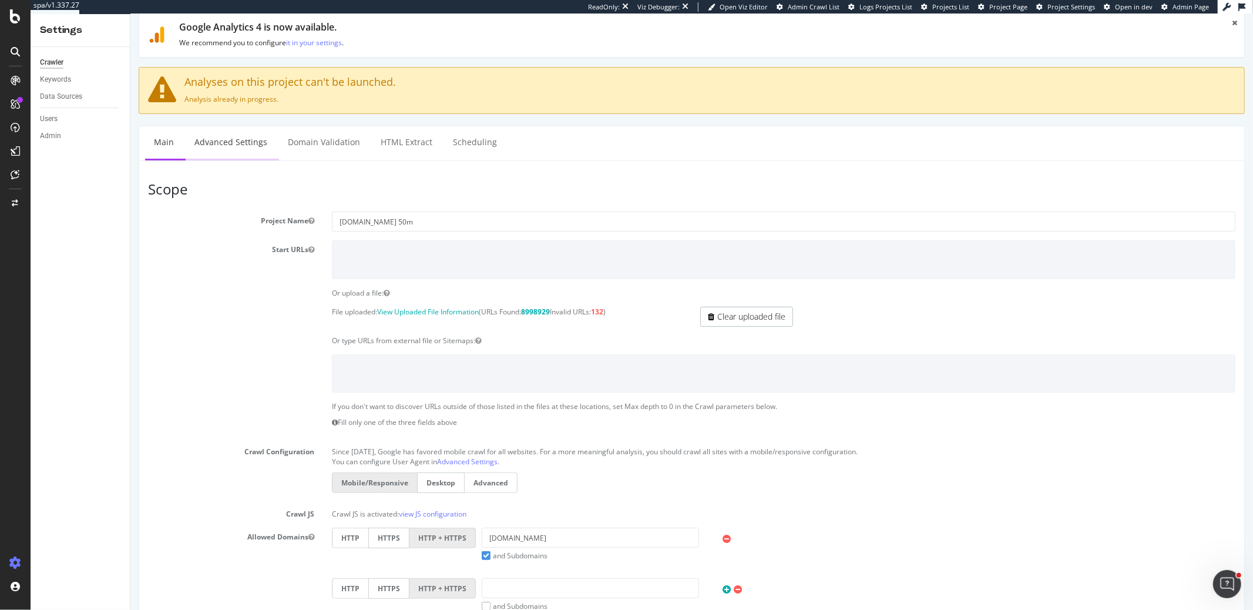
click at [246, 151] on link "Advanced Settings" at bounding box center [230, 142] width 90 height 32
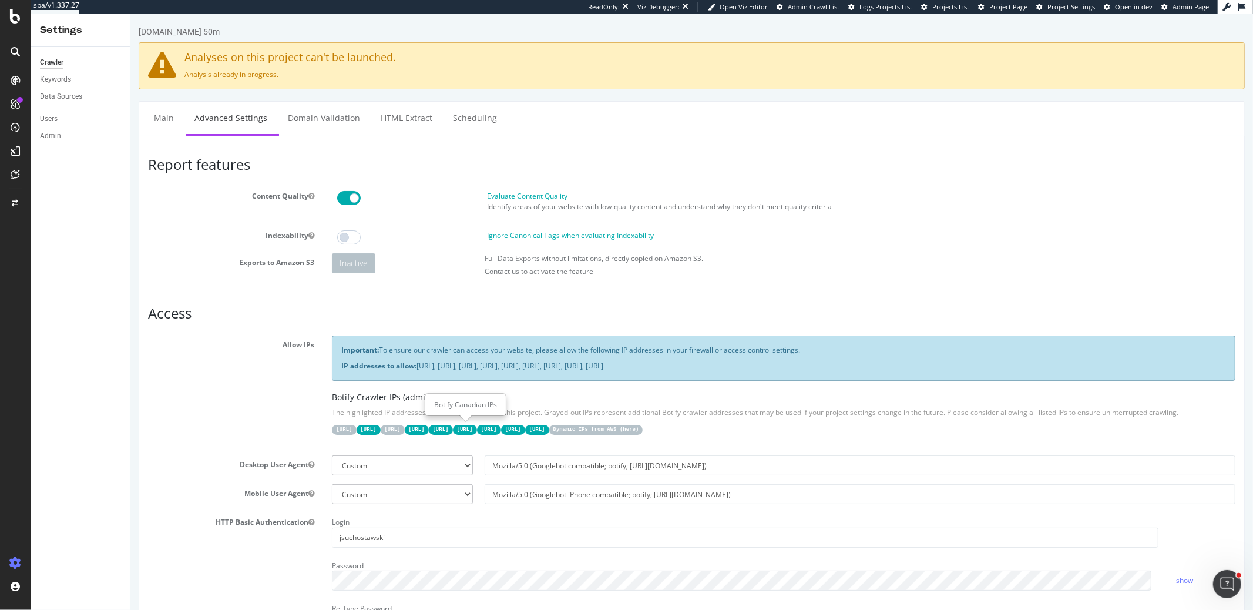
click at [404, 428] on code "15.235.106.96/27" at bounding box center [392, 430] width 24 height 10
click at [643, 428] on code "Dynamic IPs from AWS ( here )" at bounding box center [596, 430] width 94 height 10
click at [635, 428] on link "here" at bounding box center [628, 430] width 13 height 6
drag, startPoint x: 322, startPoint y: 426, endPoint x: 828, endPoint y: 430, distance: 506.0
click at [828, 430] on div "Important: To ensure our crawler can access your website, please allow the foll…" at bounding box center [783, 391] width 921 height 111
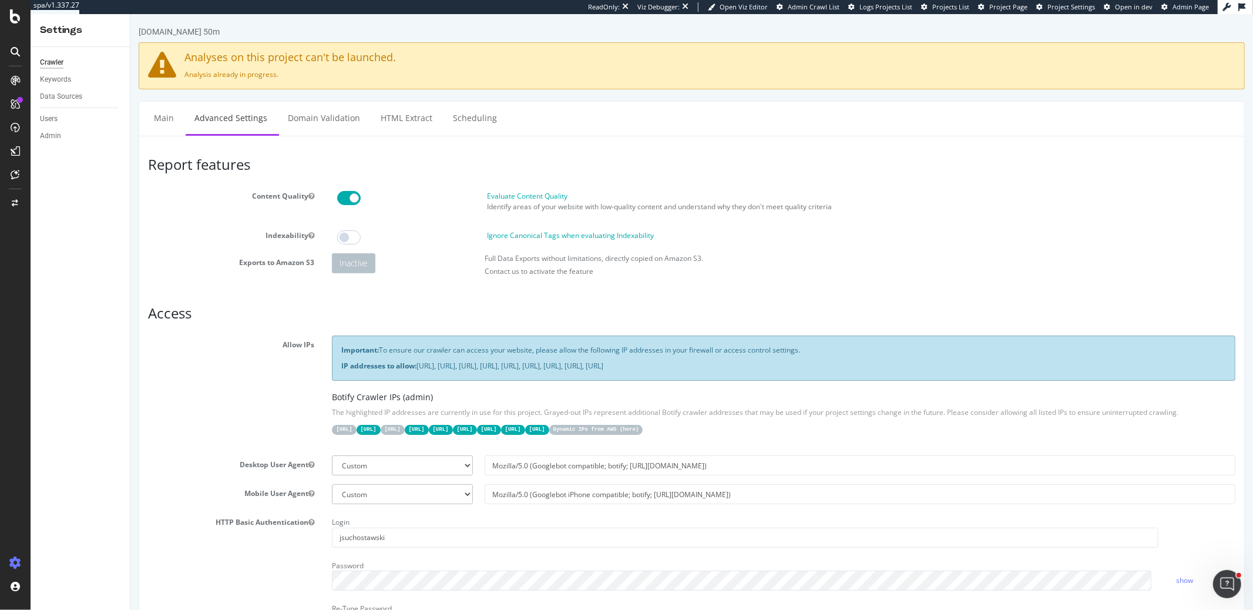
copy div "31.41.37.0/24 44.206.2.192/26 15.235.106.96/27 52.6.26.195/32 52.203.178.227/32…"
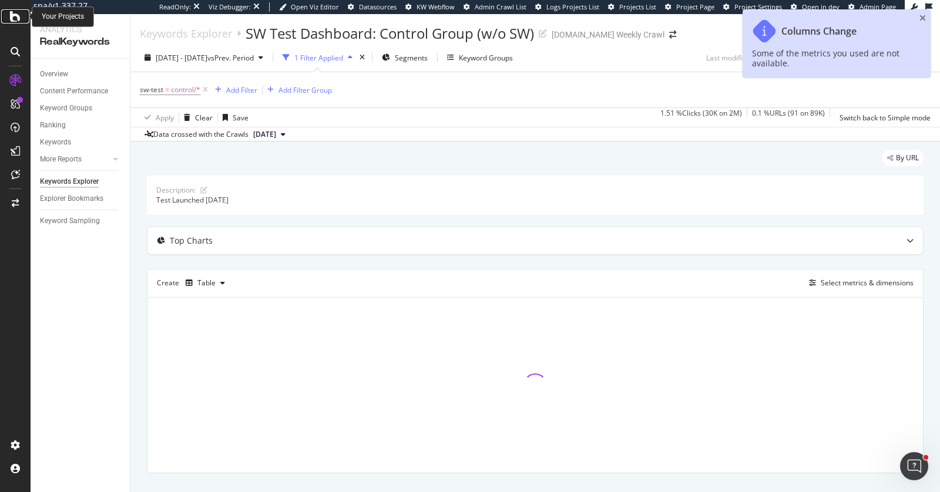
click at [13, 17] on icon at bounding box center [15, 16] width 11 height 14
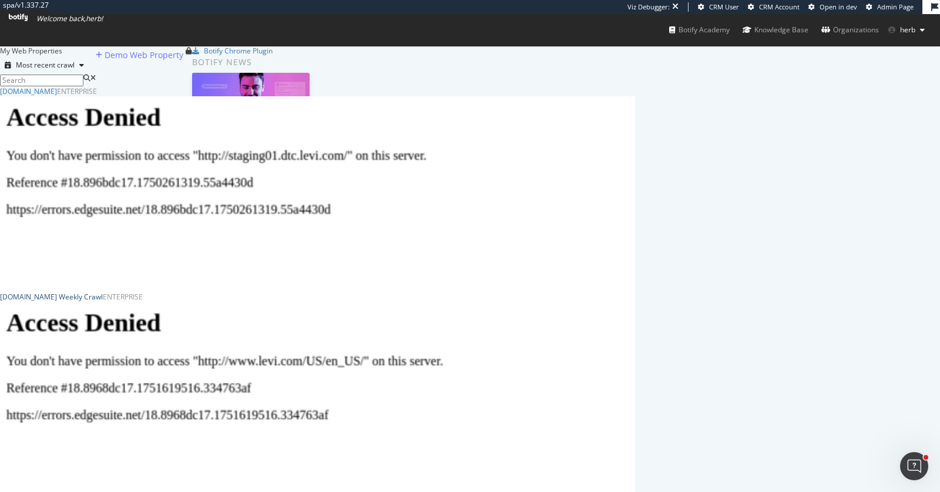
click at [103, 302] on div "[DOMAIN_NAME] Weekly Crawl" at bounding box center [51, 297] width 103 height 10
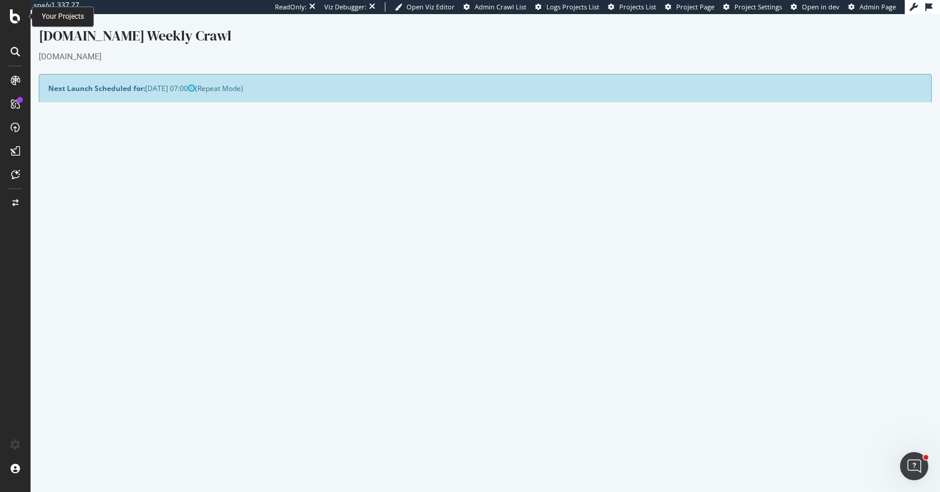
click at [12, 21] on icon at bounding box center [15, 16] width 11 height 14
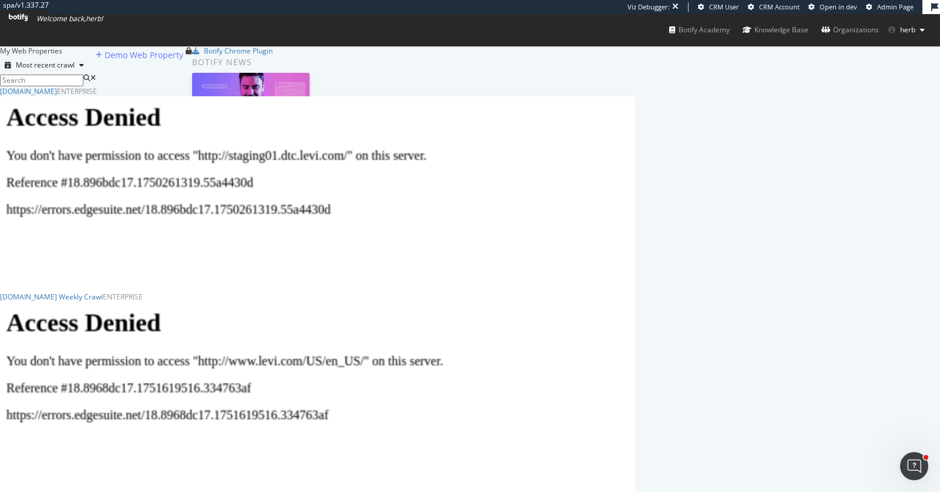
scroll to position [15, 0]
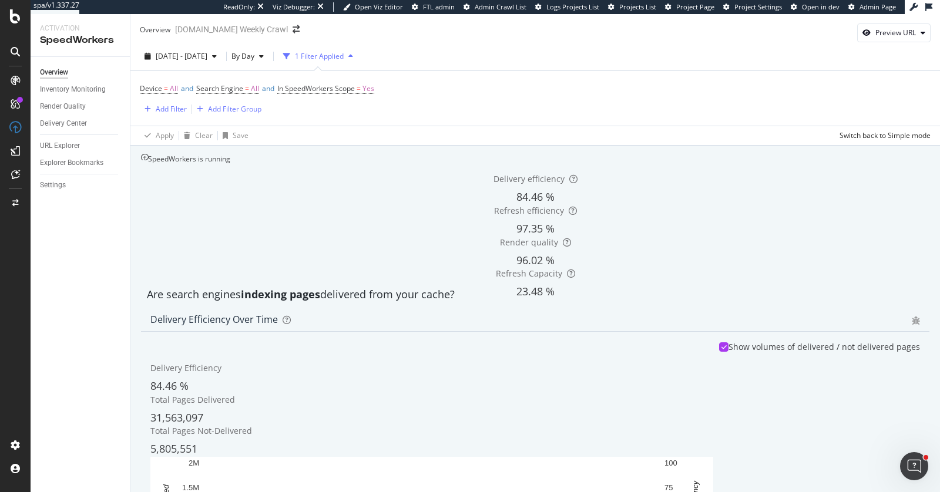
scroll to position [502, 0]
click at [97, 90] on div "Inventory Monitoring" at bounding box center [73, 89] width 66 height 12
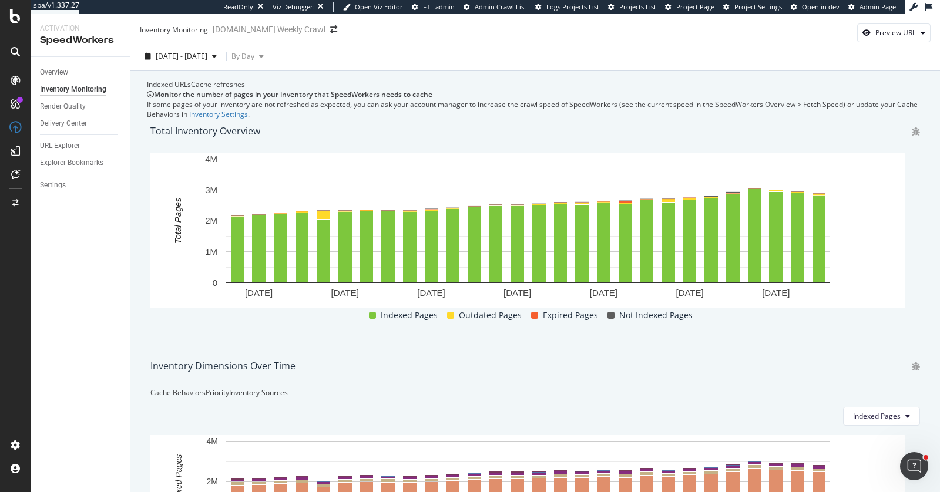
scroll to position [545, 0]
click at [64, 106] on div "Render Quality" at bounding box center [63, 106] width 46 height 12
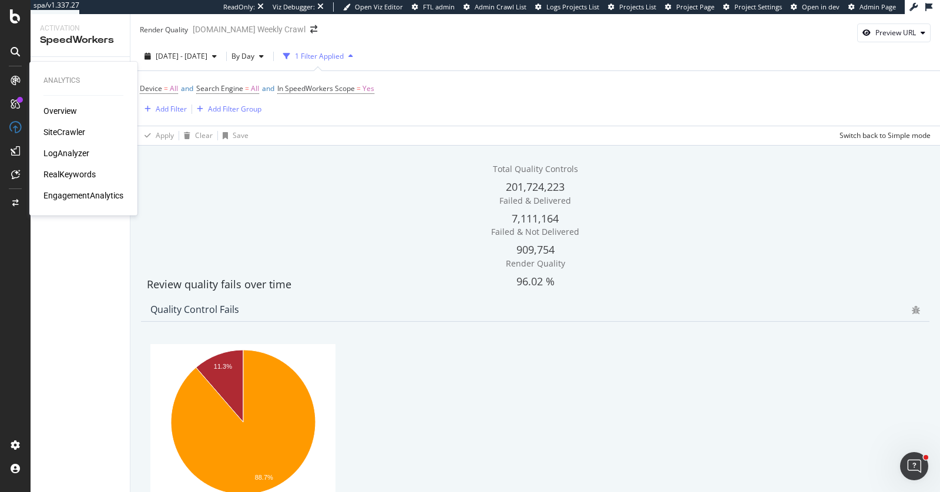
click at [83, 197] on div "EngagementAnalytics" at bounding box center [83, 196] width 80 height 12
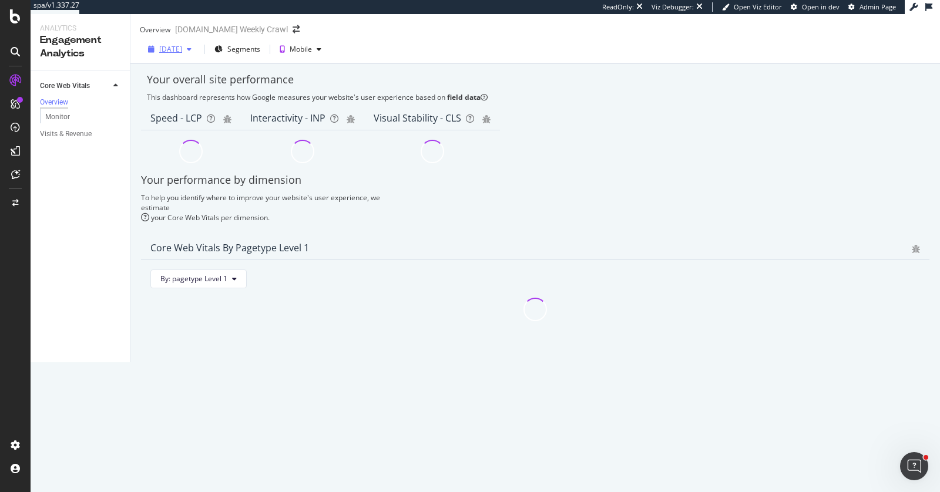
click at [168, 51] on div "2025 Sep. 10th" at bounding box center [169, 49] width 53 height 10
click at [75, 137] on div "Visits & Revenue" at bounding box center [66, 134] width 52 height 12
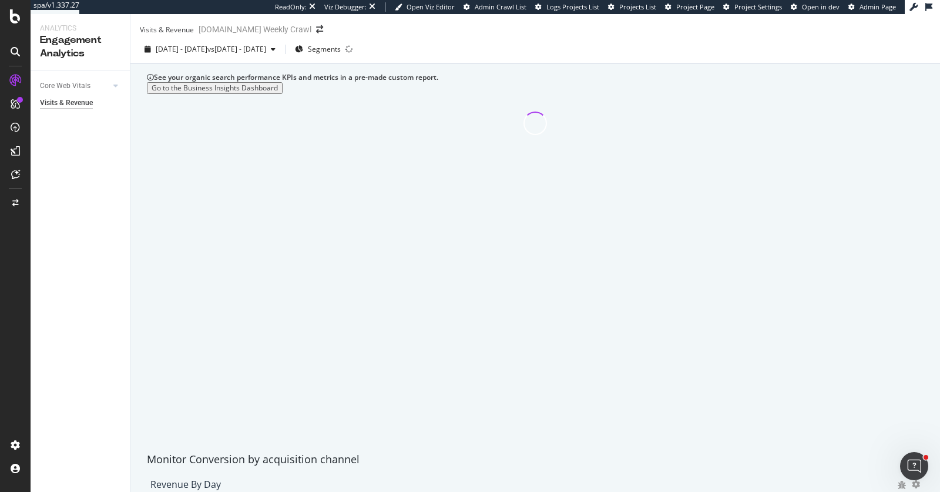
click at [182, 45] on div "2023 Jan. 16th - Feb. 12th vs 2022 Dec. 19th - 2023 Jan. 15th Segments" at bounding box center [535, 49] width 810 height 29
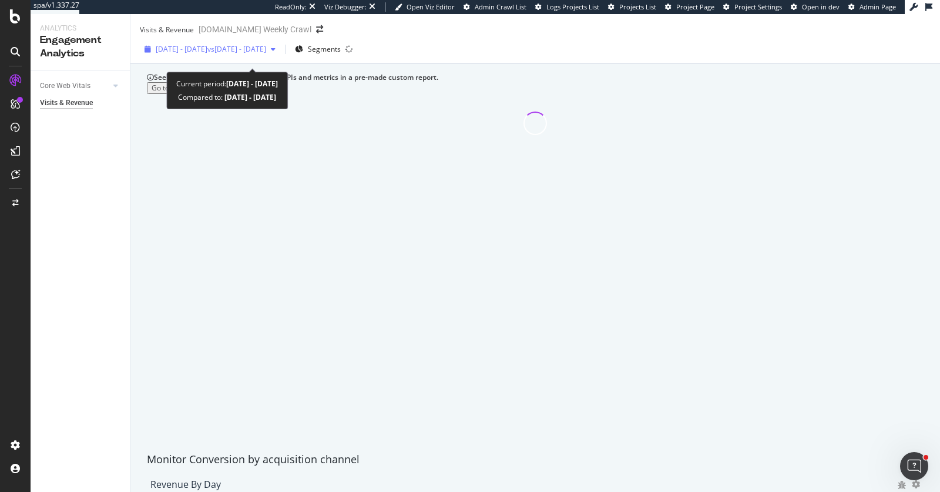
click at [182, 54] on span "2023 Jan. 16th - Feb. 12th" at bounding box center [182, 49] width 52 height 10
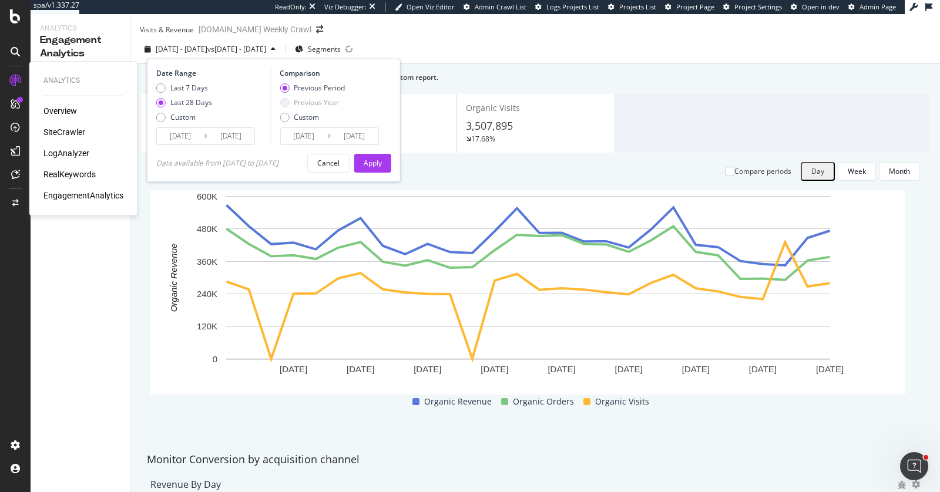
click at [56, 153] on div "LogAnalyzer" at bounding box center [66, 153] width 46 height 12
